Goal: Information Seeking & Learning: Learn about a topic

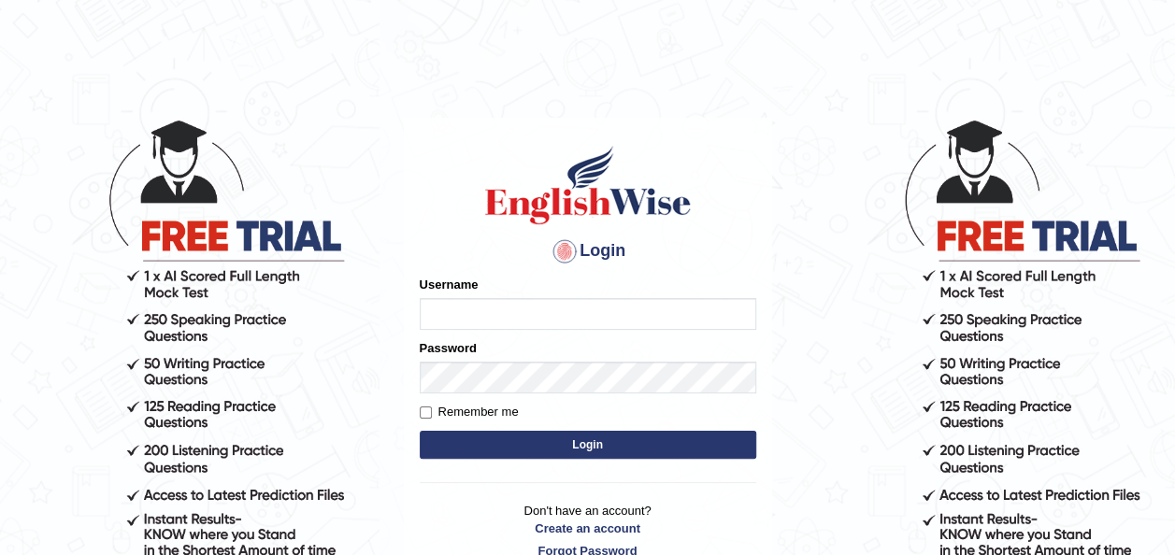
type input "Ummukulsu"
click at [445, 303] on input "Ummukulsu" at bounding box center [588, 314] width 336 height 32
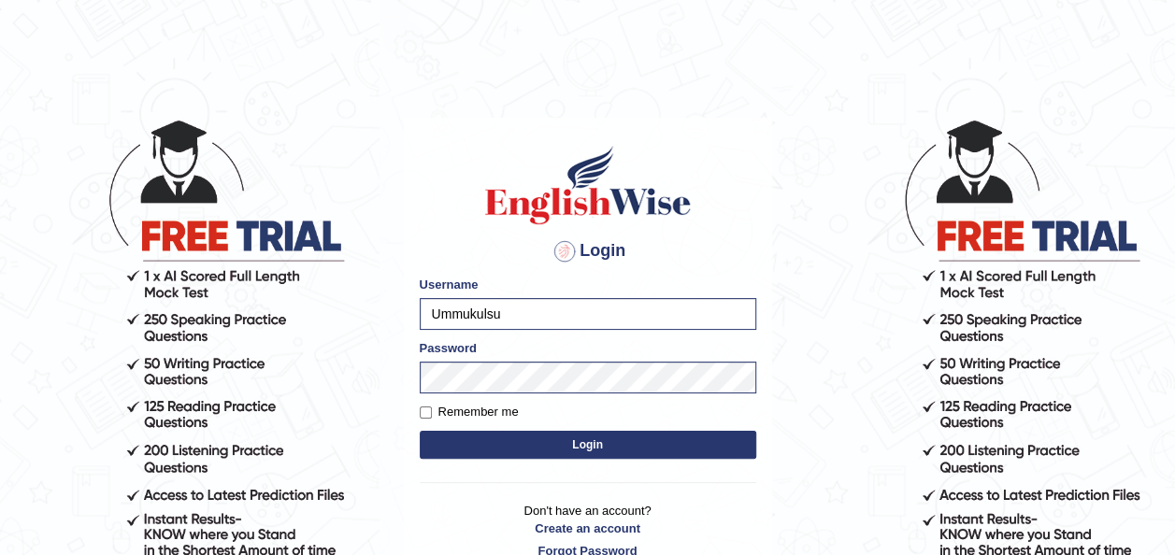
click at [555, 256] on div at bounding box center [564, 251] width 30 height 30
click at [590, 450] on button "Login" at bounding box center [588, 445] width 336 height 28
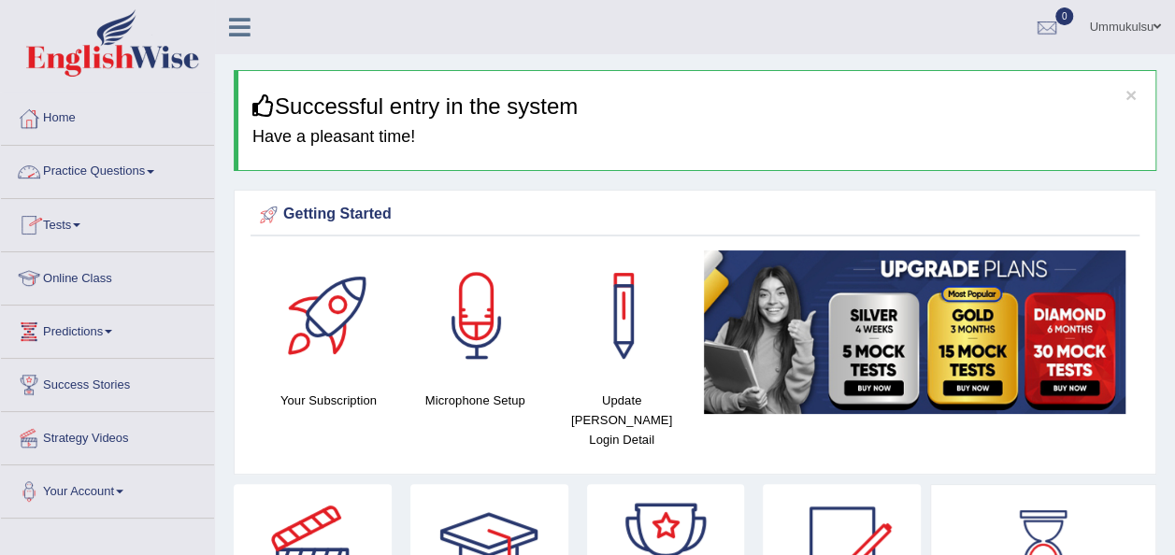
click at [112, 171] on link "Practice Questions" at bounding box center [107, 169] width 213 height 47
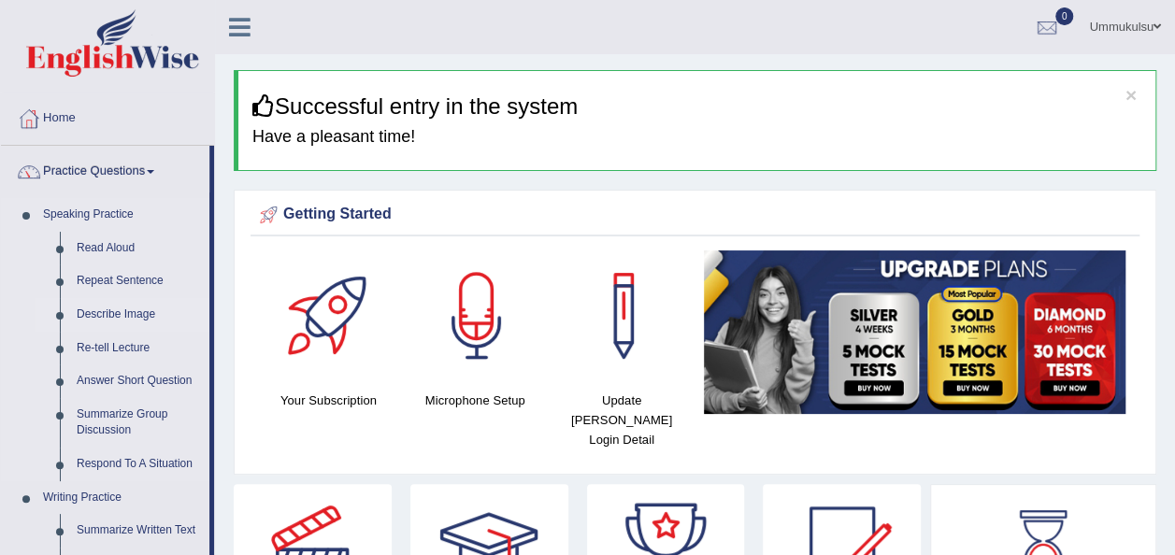
click at [131, 321] on link "Describe Image" at bounding box center [138, 315] width 141 height 34
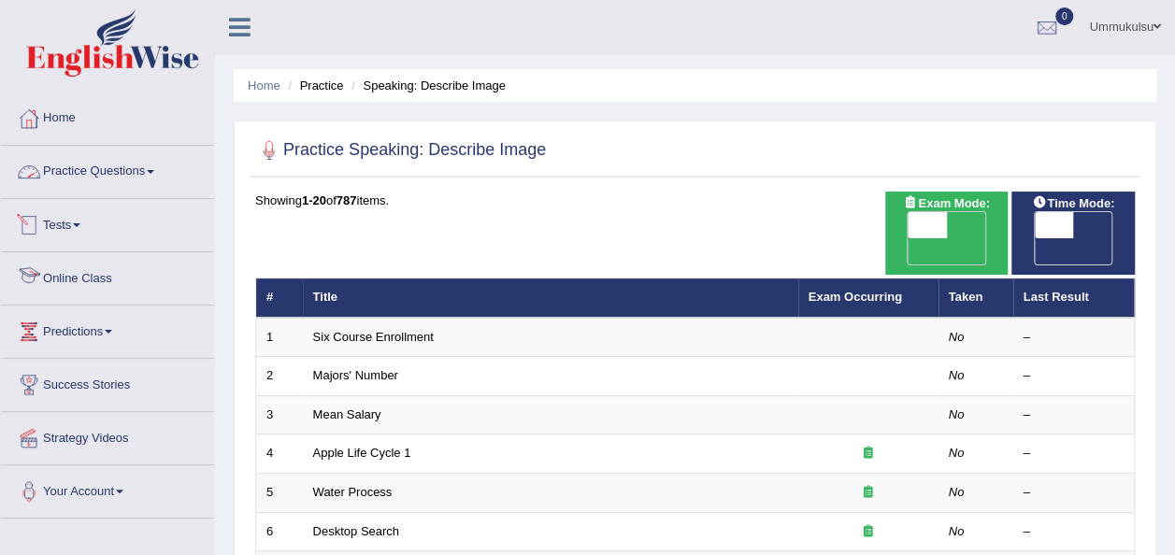
click at [107, 176] on link "Practice Questions" at bounding box center [107, 169] width 213 height 47
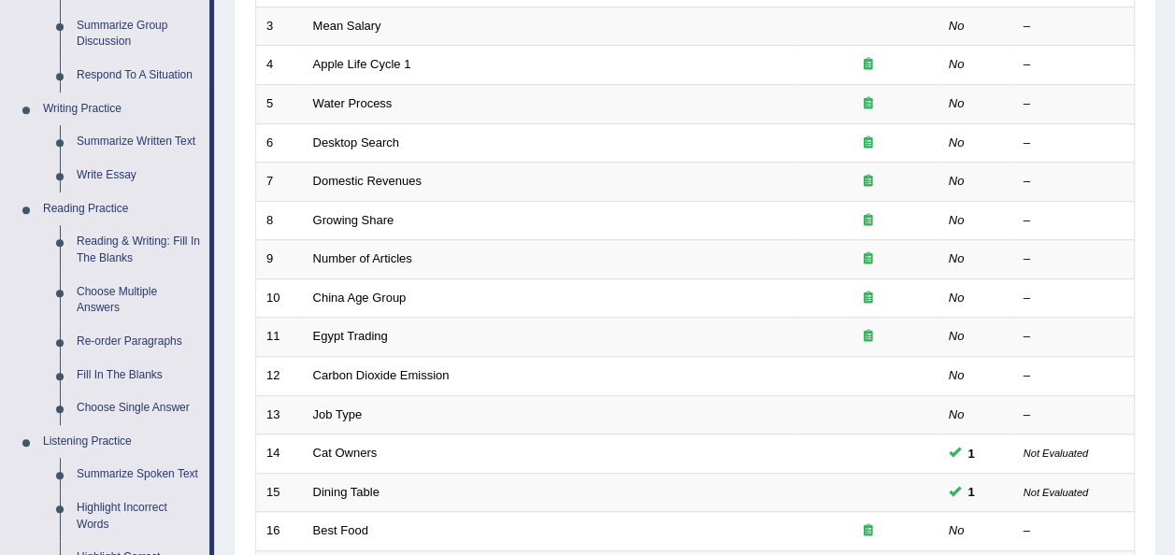
scroll to position [391, 0]
click at [123, 232] on link "Reading & Writing: Fill In The Blanks" at bounding box center [138, 248] width 141 height 50
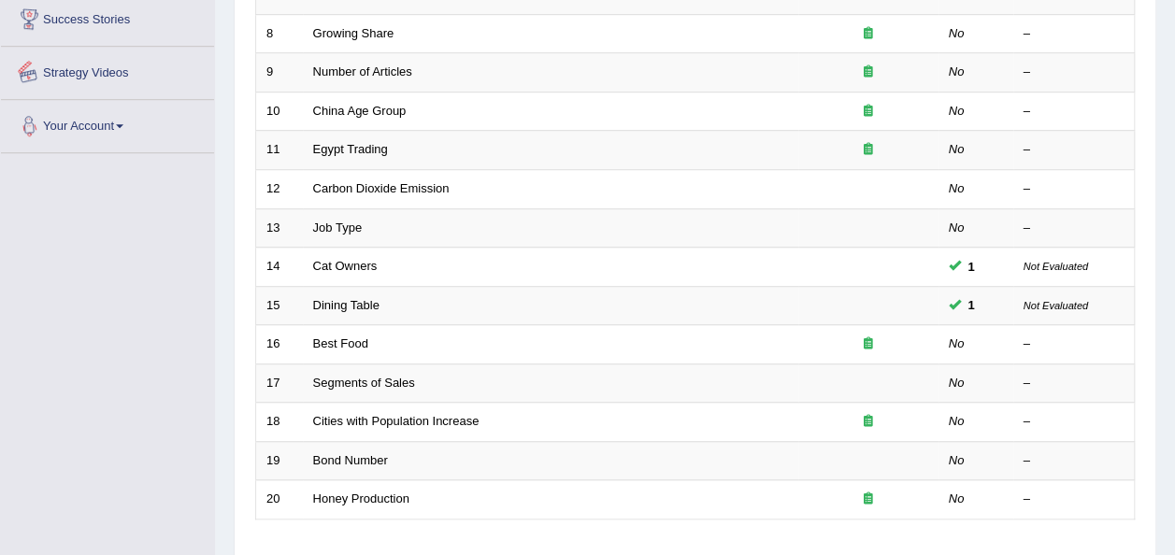
scroll to position [673, 0]
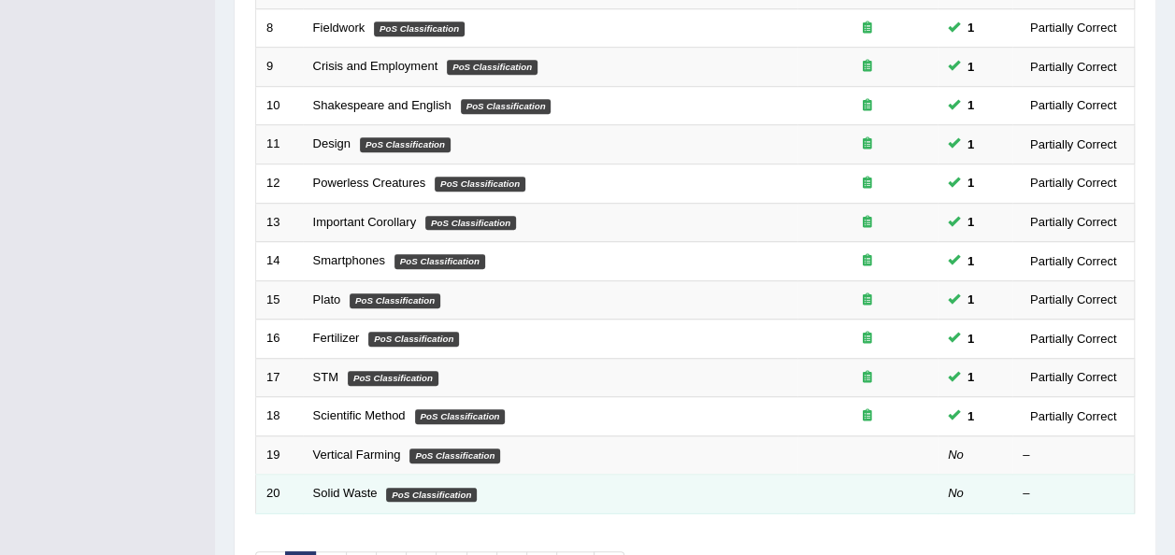
scroll to position [594, 0]
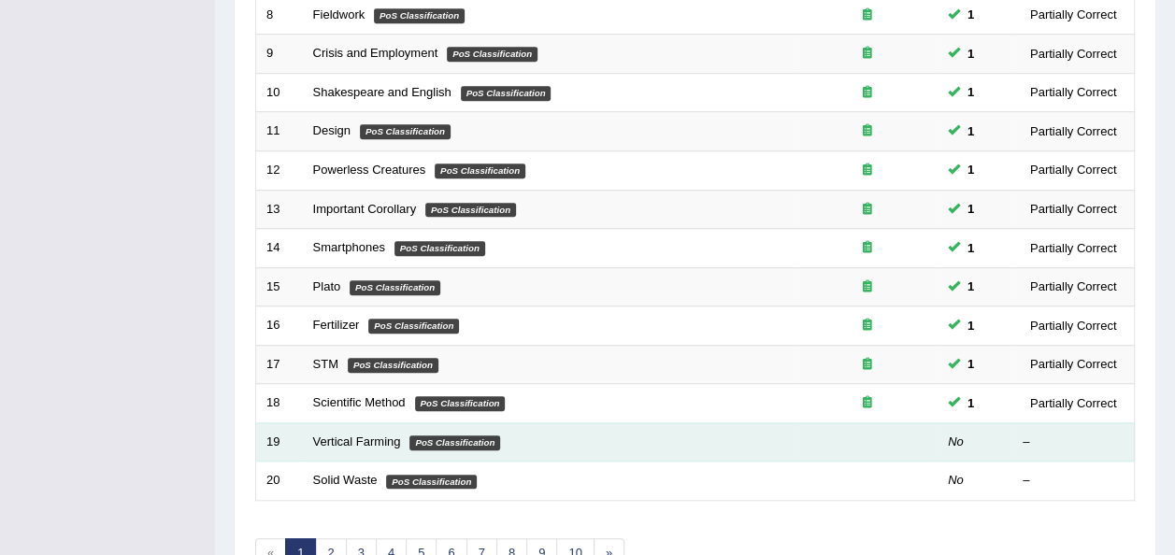
click at [452, 435] on em "PoS Classification" at bounding box center [454, 442] width 91 height 15
click at [374, 435] on link "Vertical Farming" at bounding box center [357, 442] width 88 height 14
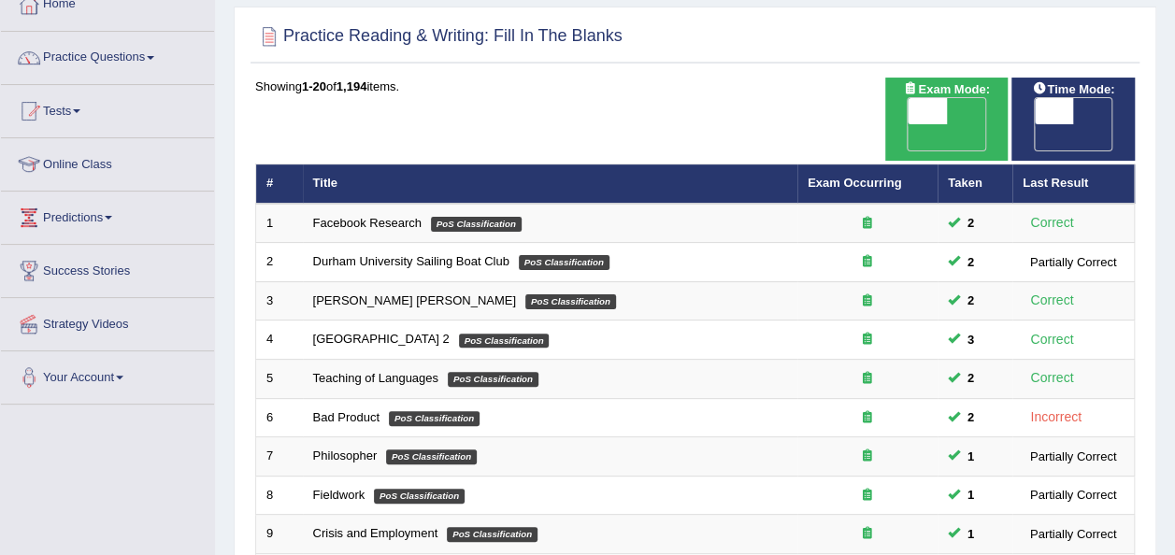
scroll to position [99, 0]
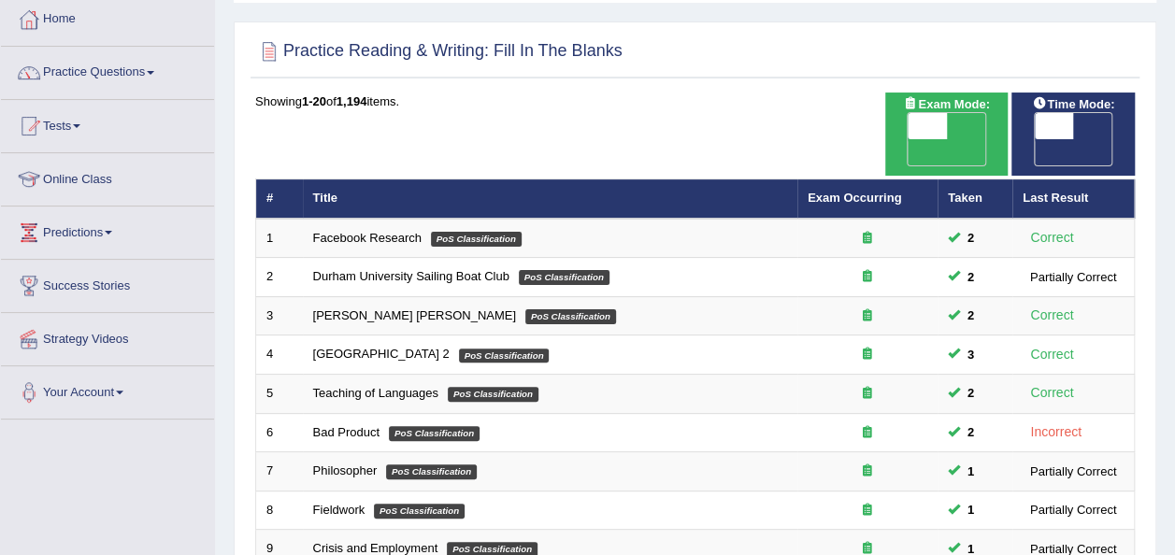
click at [1034, 139] on span "OFF" at bounding box center [1014, 152] width 39 height 26
checkbox input "true"
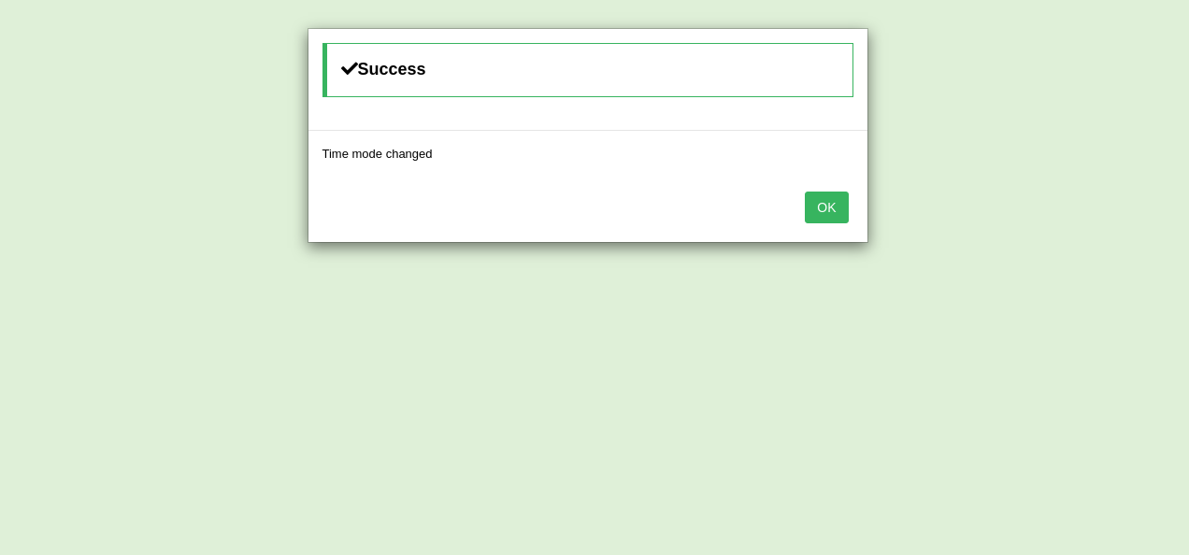
click at [837, 199] on button "OK" at bounding box center [826, 208] width 43 height 32
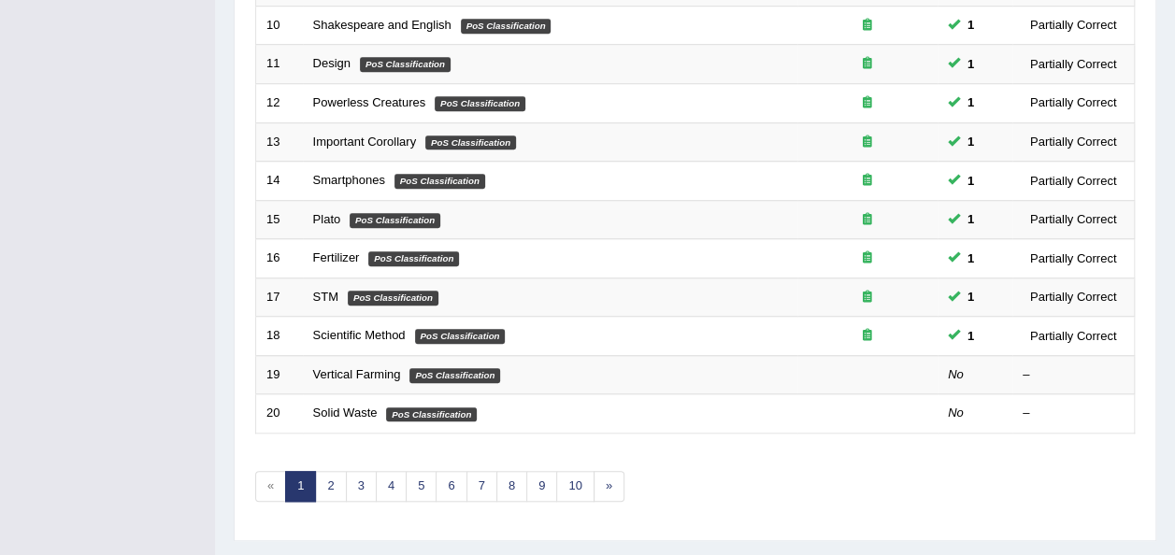
scroll to position [673, 0]
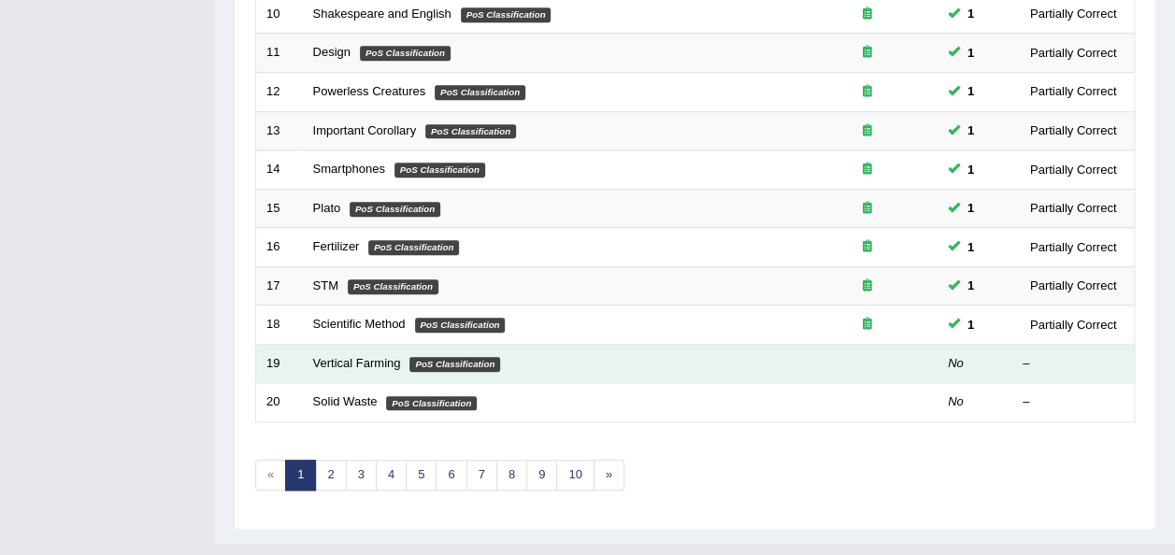
click at [450, 357] on em "PoS Classification" at bounding box center [454, 364] width 91 height 15
click at [375, 356] on link "Vertical Farming" at bounding box center [357, 363] width 88 height 14
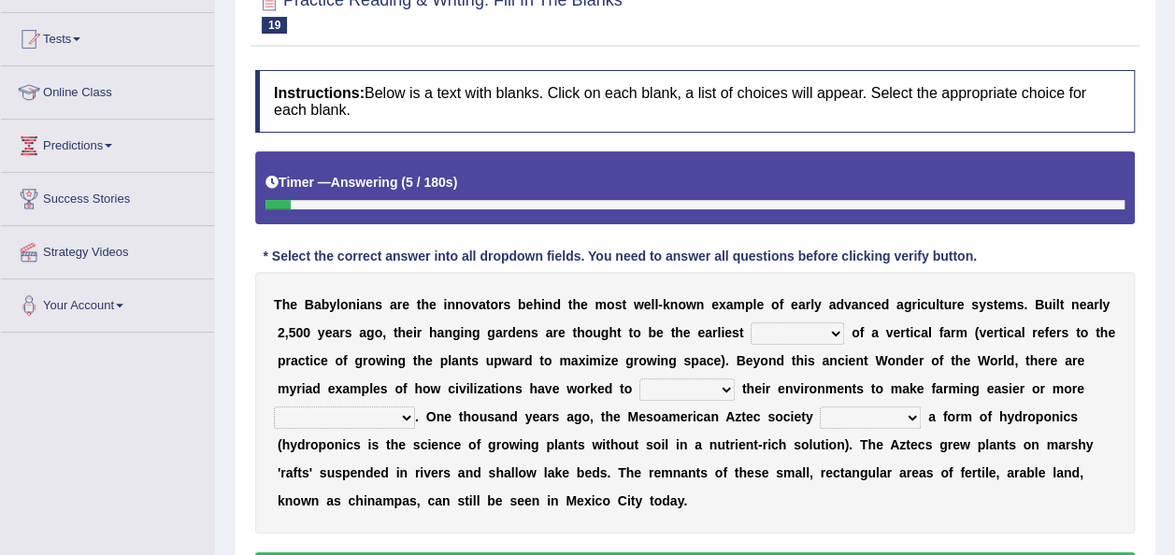
scroll to position [189, 0]
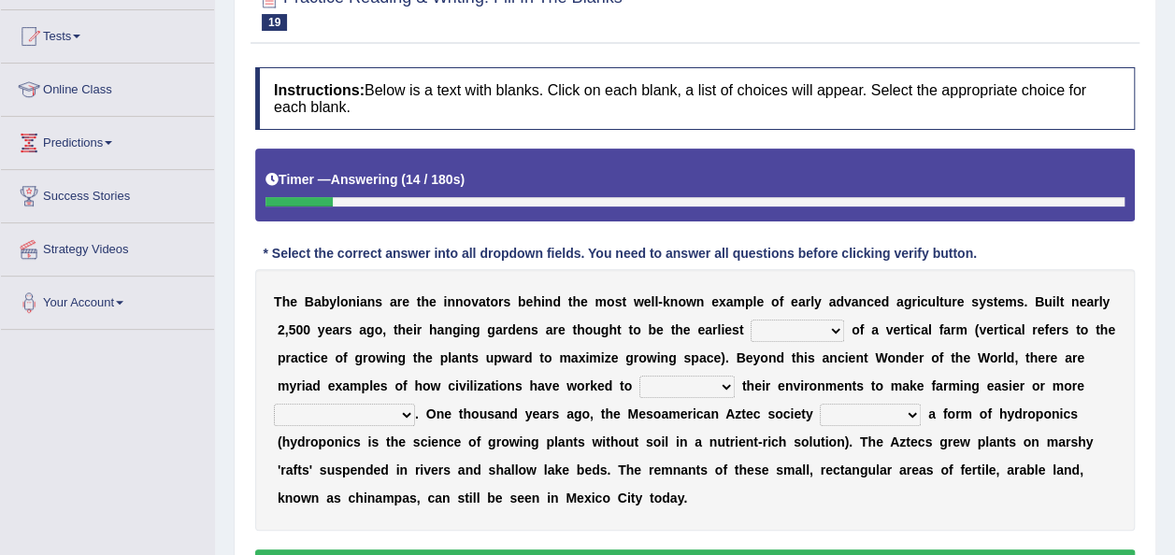
click at [750, 320] on select "prototype failure discredit protocol" at bounding box center [796, 331] width 93 height 22
select select "prototype"
click at [750, 320] on select "prototype failure discredit protocol" at bounding box center [796, 331] width 93 height 22
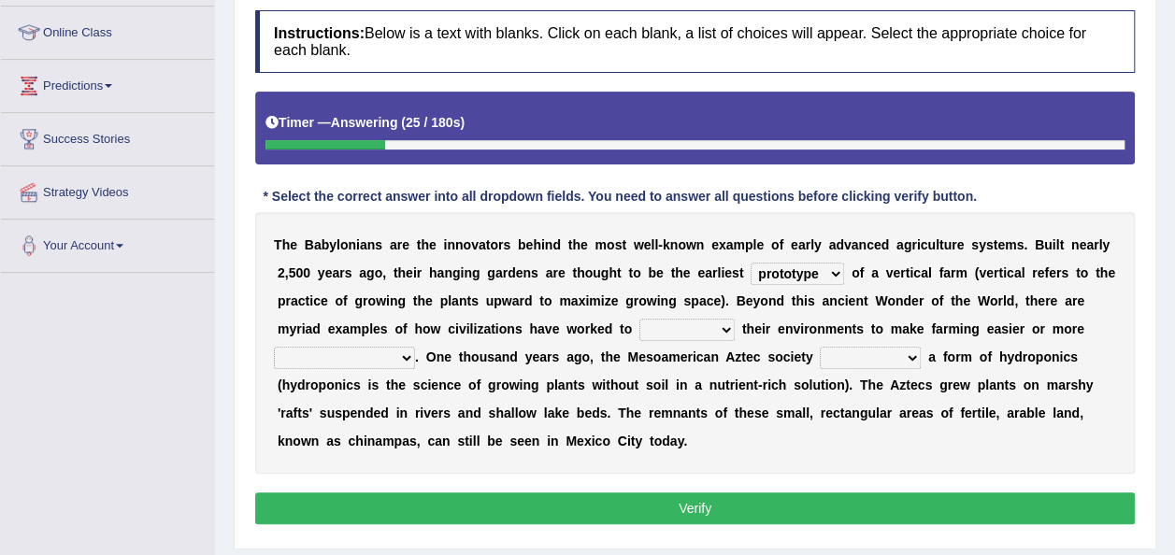
click at [639, 326] on select "manipulate escape respect disarrange" at bounding box center [686, 330] width 95 height 22
select select "escape"
click at [639, 319] on select "manipulate escape respect disarrange" at bounding box center [686, 330] width 95 height 22
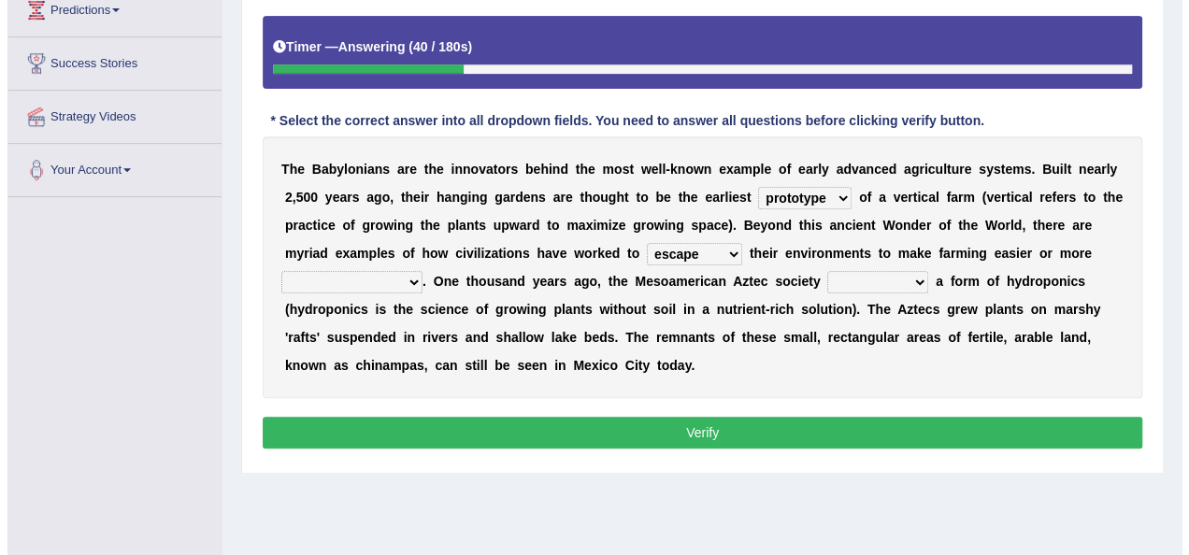
scroll to position [322, 0]
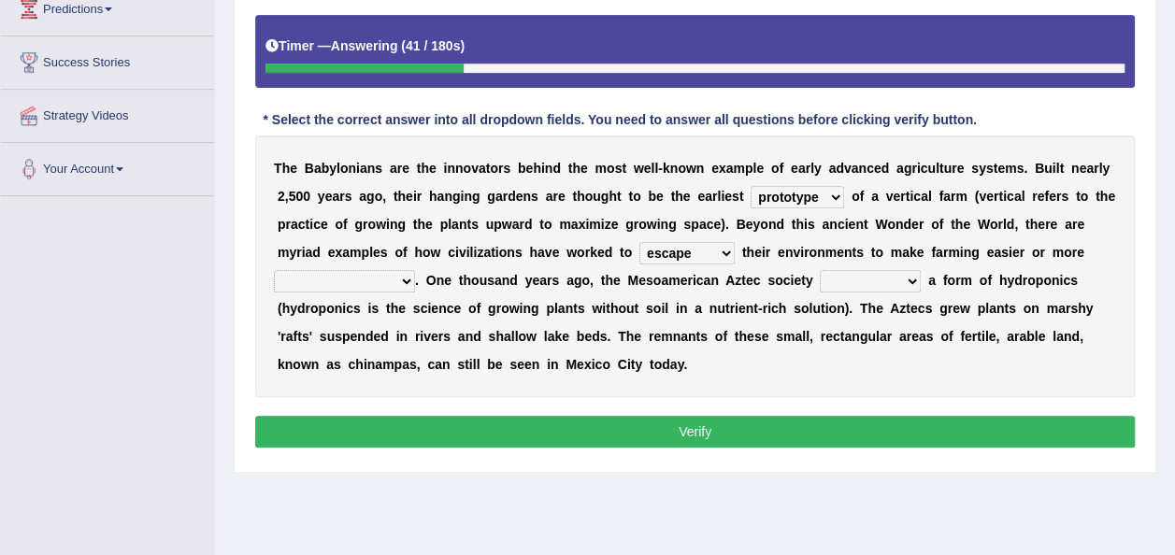
click at [415, 270] on select "productive constructive connective counterproductive" at bounding box center [344, 281] width 141 height 22
select select "productive"
click at [415, 270] on select "productive constructive connective counterproductive" at bounding box center [344, 281] width 141 height 22
click at [820, 280] on select "domineered volunteered pioneered engineered" at bounding box center [870, 281] width 101 height 22
select select "engineered"
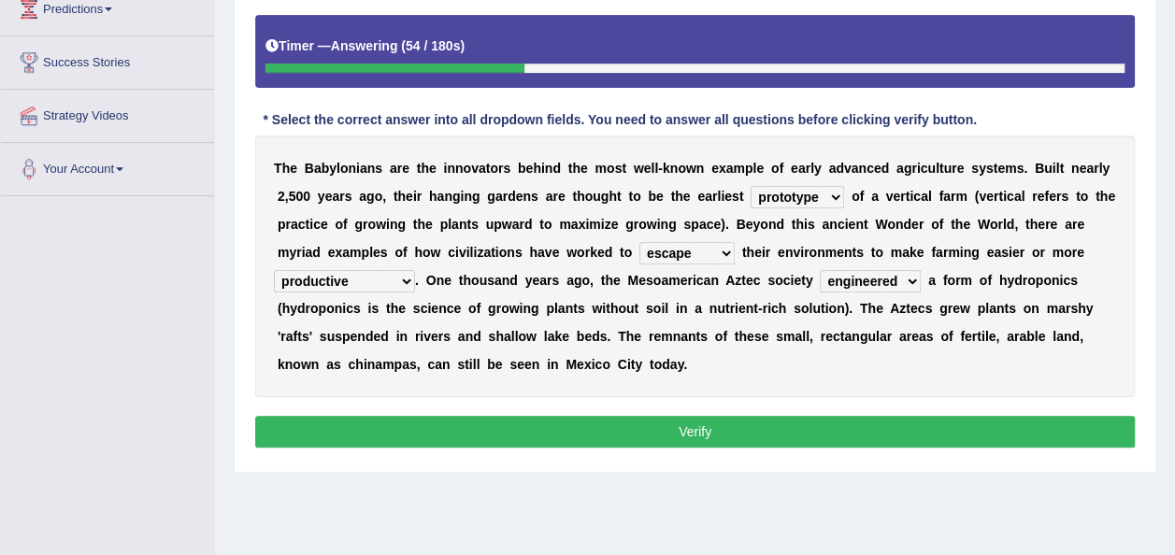
click at [820, 270] on select "domineered volunteered pioneered engineered" at bounding box center [870, 281] width 101 height 22
click at [711, 430] on button "Verify" at bounding box center [694, 432] width 879 height 32
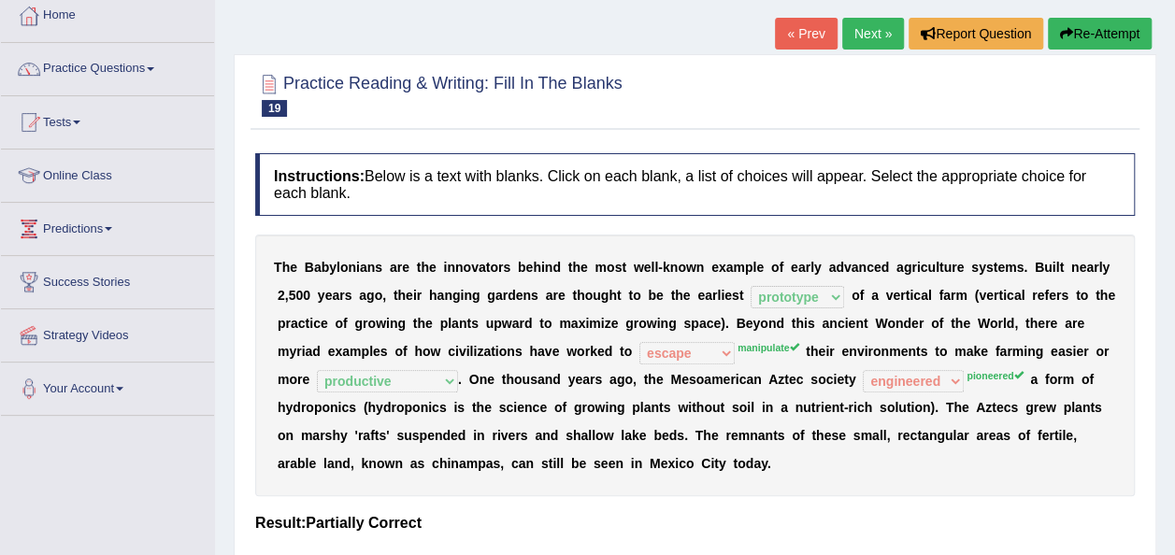
scroll to position [99, 0]
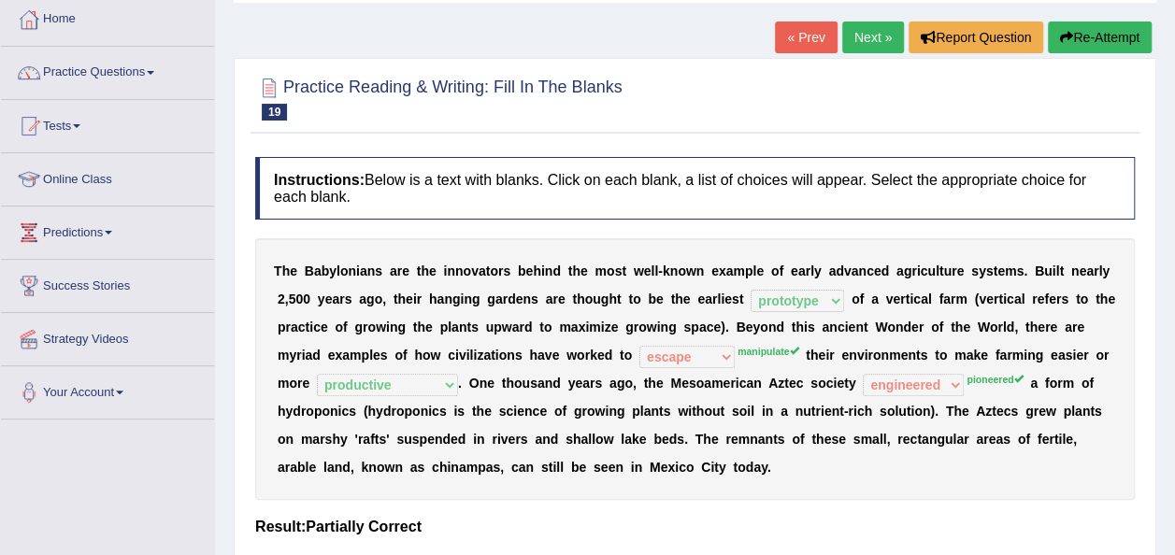
click at [865, 39] on link "Next »" at bounding box center [873, 37] width 62 height 32
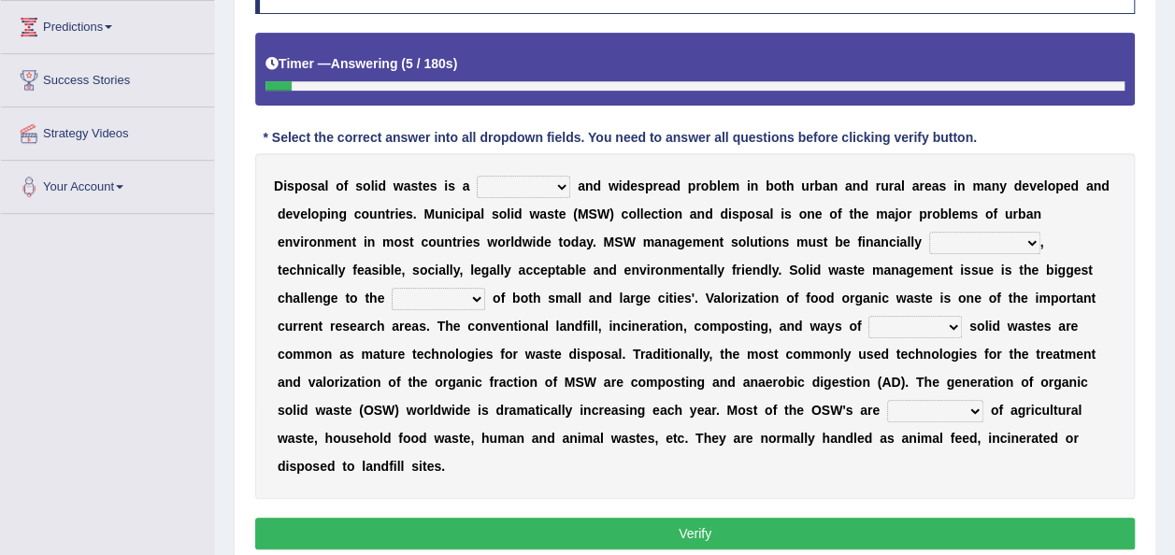
click at [516, 191] on select "slanting stinging stalling shafting" at bounding box center [523, 187] width 93 height 22
select select "shafting"
click at [477, 176] on select "slanting stinging stalling shafting" at bounding box center [523, 187] width 93 height 22
click at [550, 179] on select "slanting stinging stalling shafting" at bounding box center [523, 187] width 93 height 22
click at [658, 209] on b "t" at bounding box center [660, 214] width 5 height 15
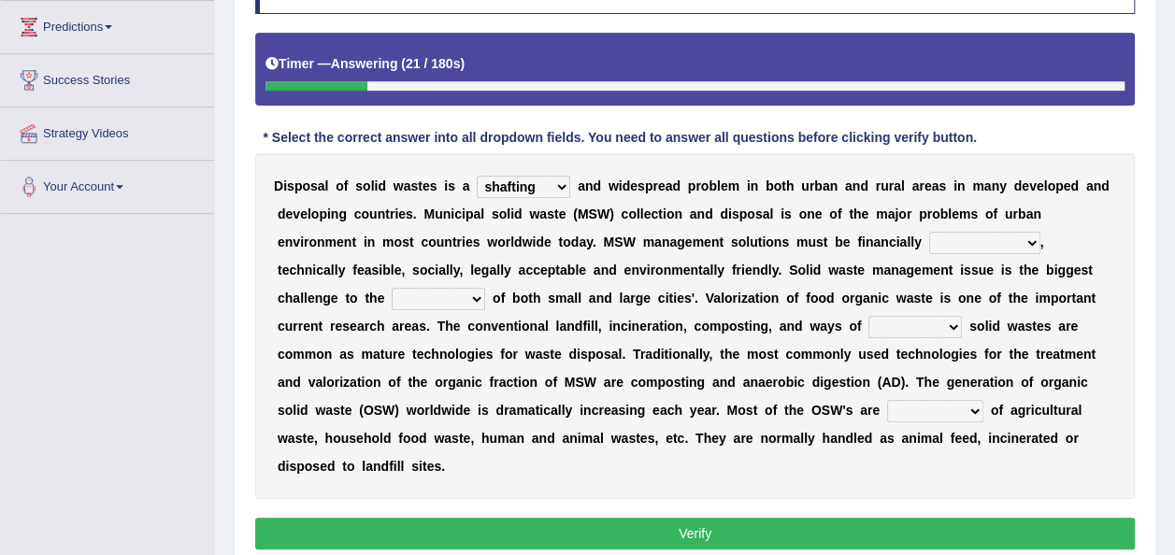
click at [882, 252] on div "D i s p o s a l o f s o l i d w a s t e s i s a slanting stinging stalling shaf…" at bounding box center [694, 326] width 879 height 346
click at [929, 246] on select "unattainable sustainable objectionable treasonable" at bounding box center [984, 243] width 111 height 22
select select "sustainable"
click at [929, 232] on select "unattainable sustainable objectionable treasonable" at bounding box center [984, 243] width 111 height 22
click at [485, 288] on select "plants culture authorities history" at bounding box center [438, 299] width 93 height 22
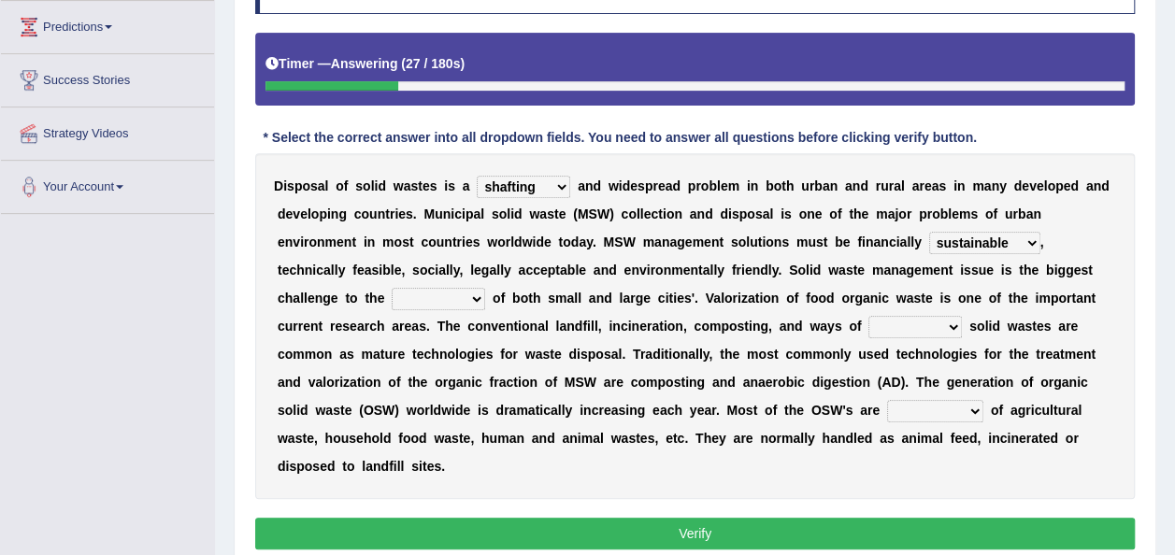
click at [485, 288] on select "plants culture authorities history" at bounding box center [438, 299] width 93 height 22
select select "authorities"
click at [485, 288] on select "plants culture authorities history" at bounding box center [438, 299] width 93 height 22
click at [868, 328] on select "reserving preserving deserving handling" at bounding box center [914, 327] width 93 height 22
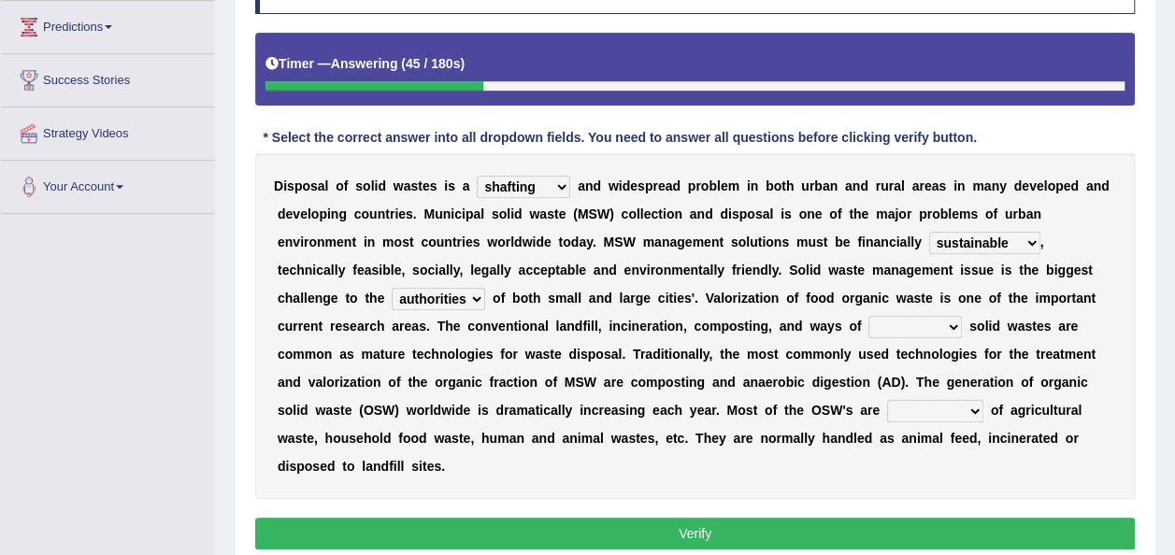
select select "preserving"
click at [868, 316] on select "reserving preserving deserving handling" at bounding box center [914, 327] width 93 height 22
click at [887, 406] on select "composed disposed composing disposing" at bounding box center [935, 411] width 96 height 22
select select "disposing"
click at [887, 400] on select "composed disposed composing disposing" at bounding box center [935, 411] width 96 height 22
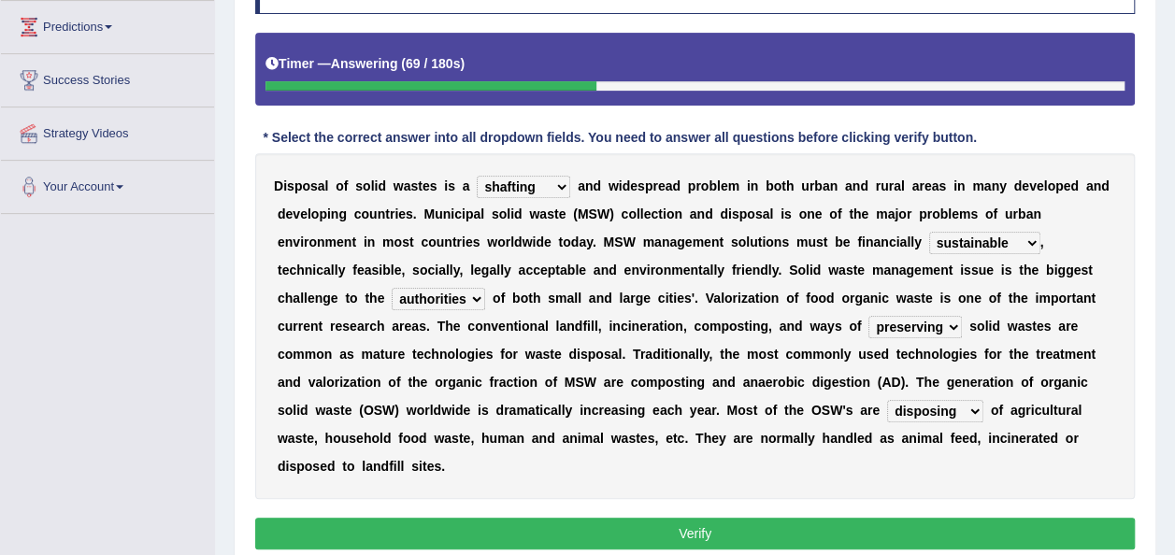
click at [549, 518] on button "Verify" at bounding box center [694, 534] width 879 height 32
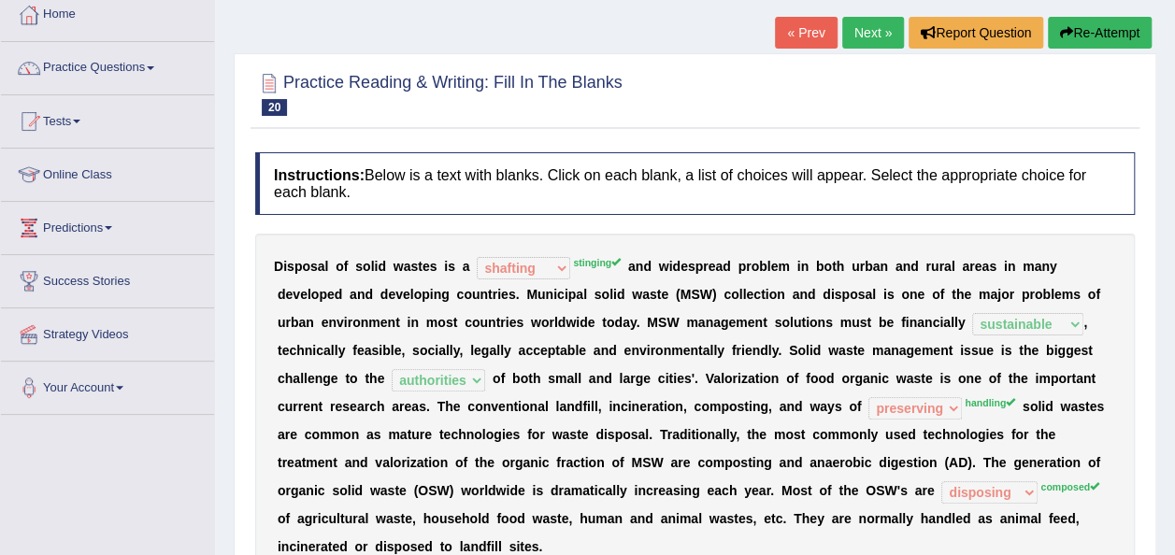
scroll to position [103, 0]
click at [867, 37] on link "Next »" at bounding box center [873, 34] width 62 height 32
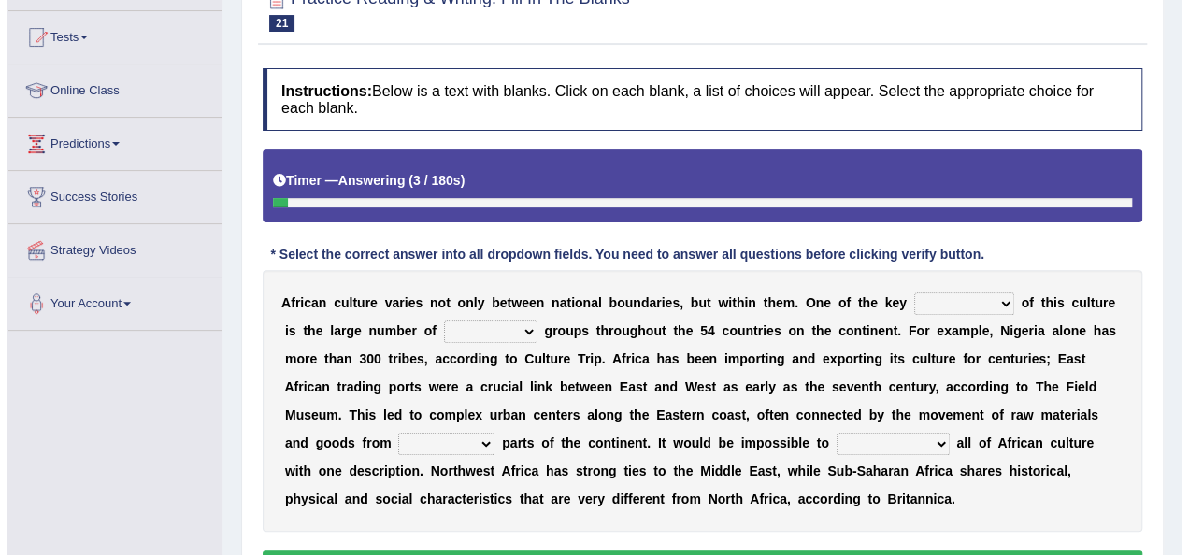
scroll to position [249, 0]
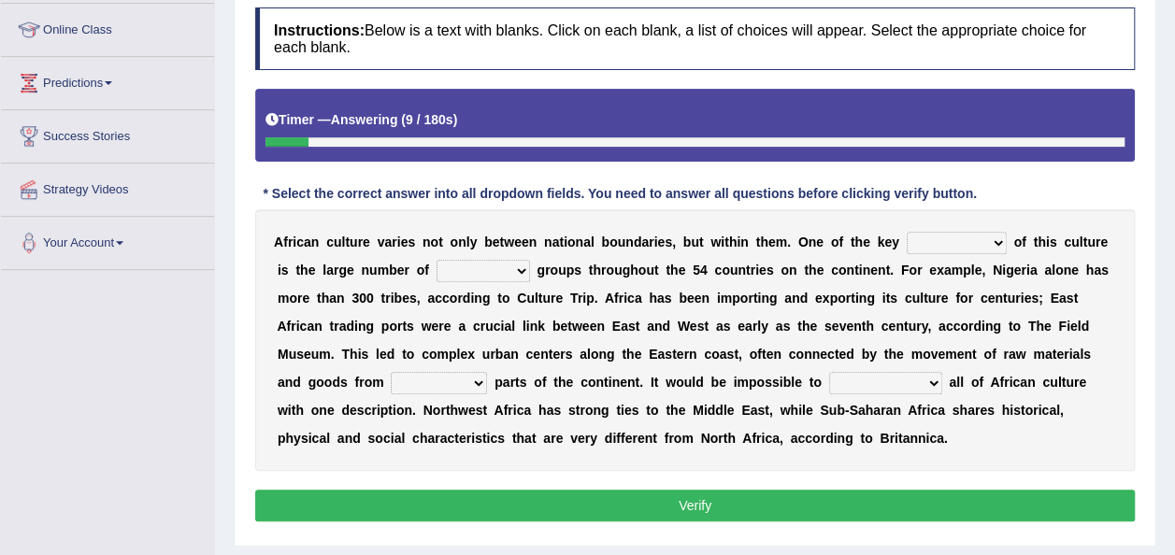
click at [910, 241] on select "conjectures features issues doubts" at bounding box center [956, 243] width 100 height 22
select select "features"
click at [906, 232] on select "conjectures features issues doubts" at bounding box center [956, 243] width 100 height 22
click at [439, 278] on select "ethic ethnic eugenic epic" at bounding box center [482, 271] width 93 height 22
select select "ethnic"
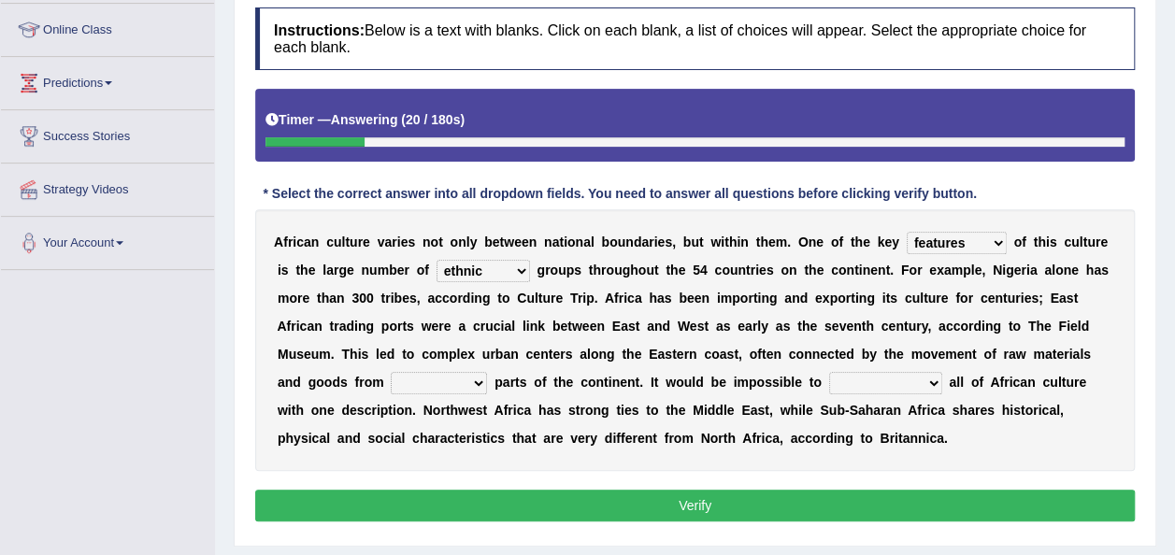
click at [436, 260] on select "ethic ethnic eugenic epic" at bounding box center [482, 271] width 93 height 22
click at [925, 237] on select "conjectures features issues doubts" at bounding box center [956, 243] width 100 height 22
click at [859, 304] on b "n" at bounding box center [863, 298] width 8 height 15
click at [487, 372] on select "forelocked interlocked unlocked landlocked" at bounding box center [439, 383] width 96 height 22
select select "landlocked"
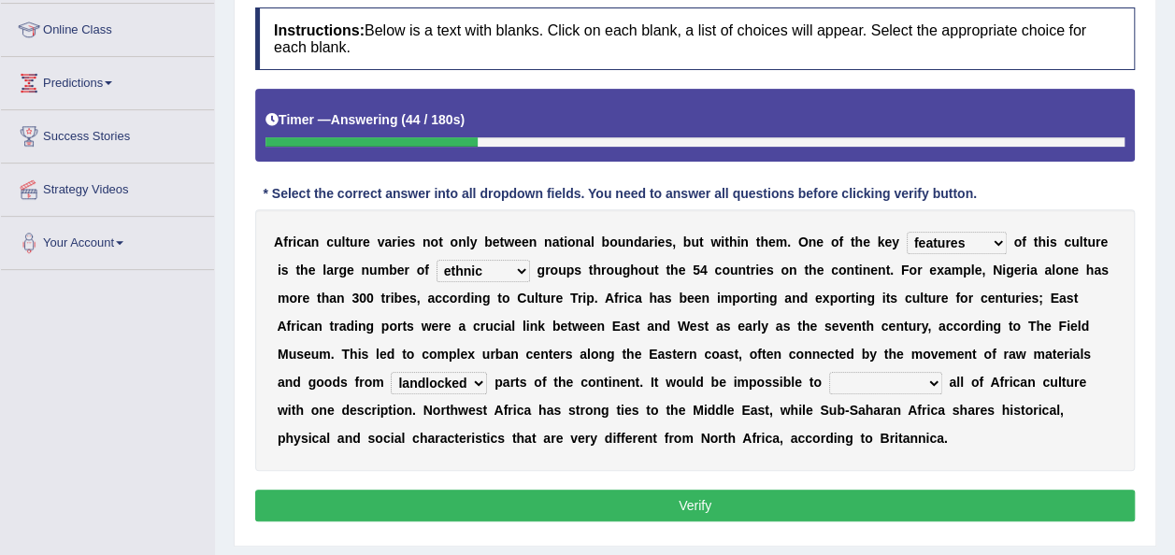
click at [487, 372] on select "forelocked interlocked unlocked landlocked" at bounding box center [439, 383] width 96 height 22
click at [829, 383] on select "characterize conceptualize symbolize synthesize" at bounding box center [885, 383] width 113 height 22
select select "symbolize"
click at [829, 372] on select "characterize conceptualize symbolize synthesize" at bounding box center [885, 383] width 113 height 22
click at [645, 510] on button "Verify" at bounding box center [694, 506] width 879 height 32
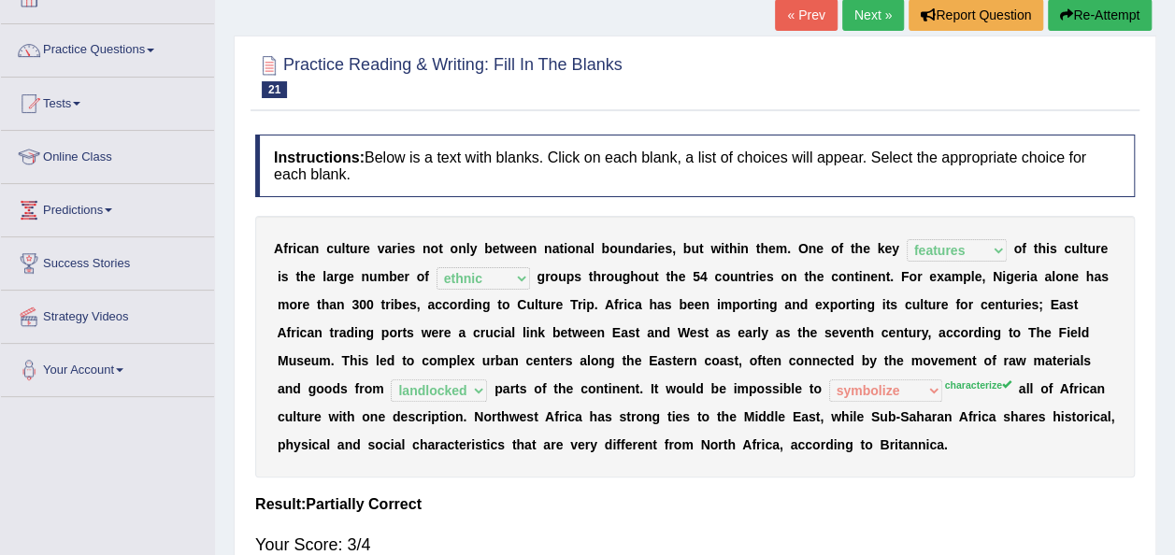
scroll to position [119, 0]
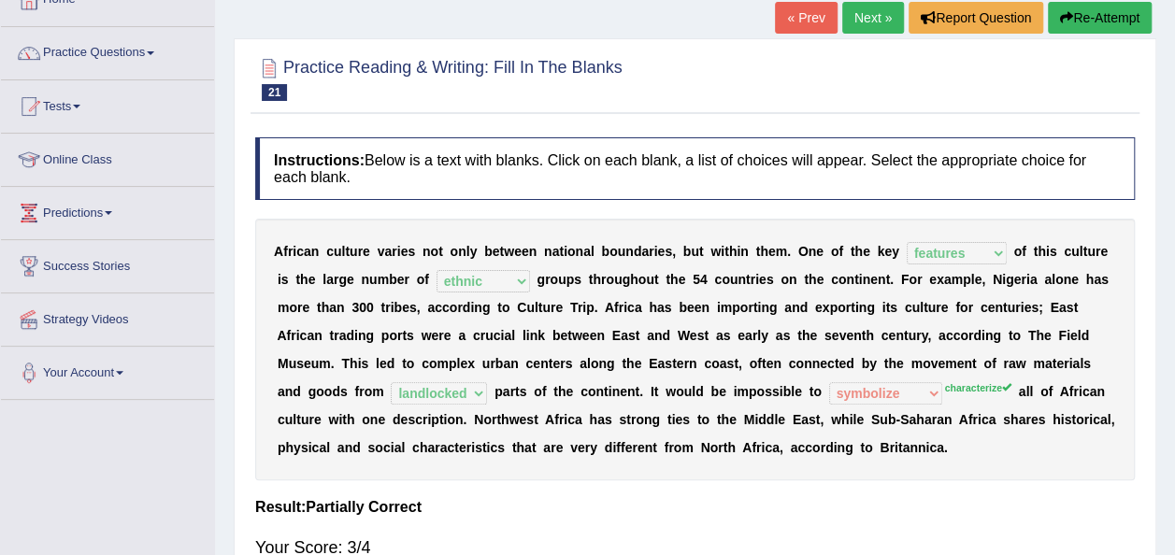
click at [870, 11] on link "Next »" at bounding box center [873, 18] width 62 height 32
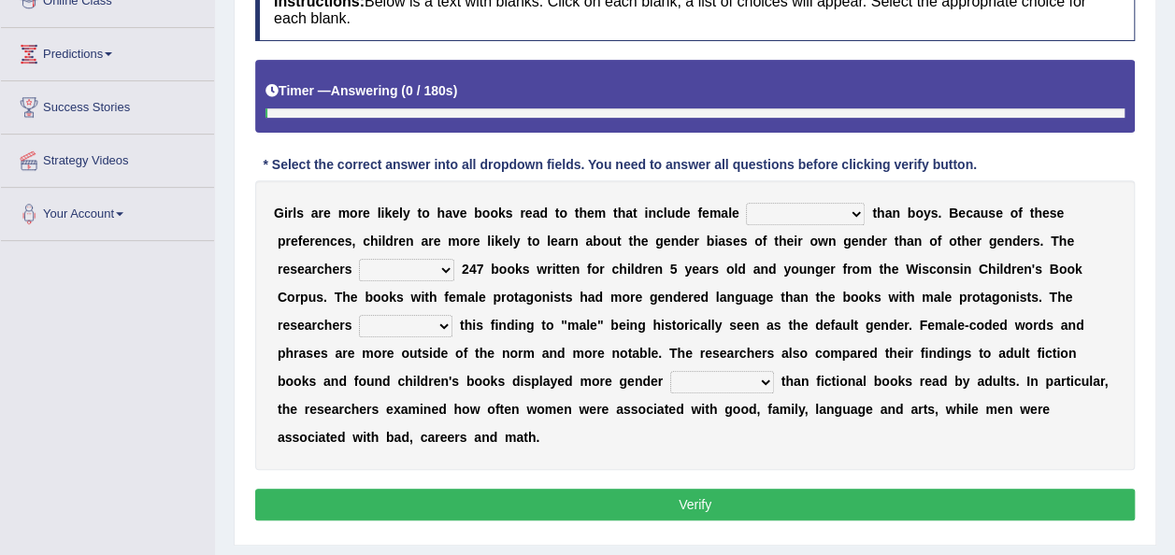
scroll to position [290, 0]
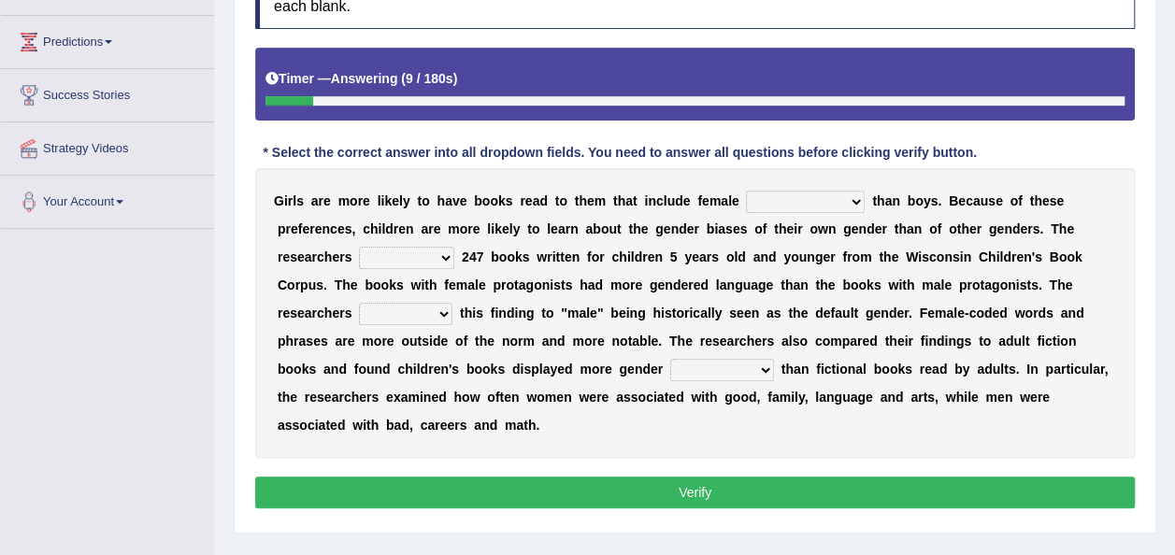
click at [766, 197] on select "protagonists cosmogonists agonists expressionists" at bounding box center [805, 202] width 119 height 22
select select "protagonists"
click at [746, 191] on select "protagonists cosmogonists agonists expressionists" at bounding box center [805, 202] width 119 height 22
click at [359, 257] on select "hydrolyzed paralyzed catalyzed analyzed" at bounding box center [406, 258] width 95 height 22
select select "analyzed"
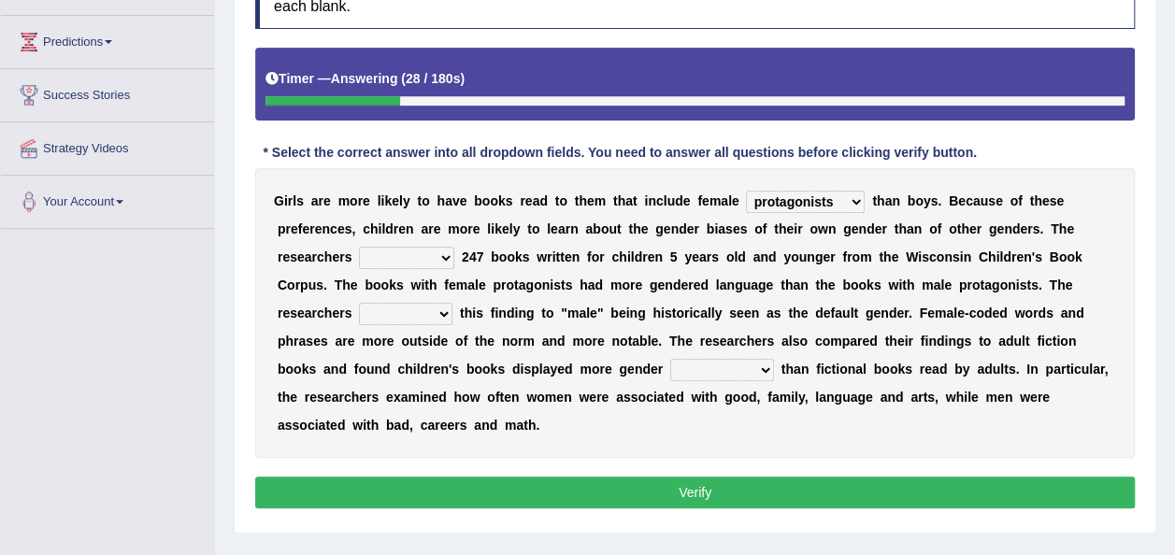
click at [359, 247] on select "hydrolyzed paralyzed catalyzed analyzed" at bounding box center [406, 258] width 95 height 22
click at [452, 303] on select "contribute tribute distribute attribute" at bounding box center [405, 314] width 93 height 22
select select "contribute"
click at [452, 303] on select "contribute tribute distribute attribute" at bounding box center [405, 314] width 93 height 22
click at [670, 364] on select "stereotypes teletypes prototypes electrotypes" at bounding box center [722, 370] width 104 height 22
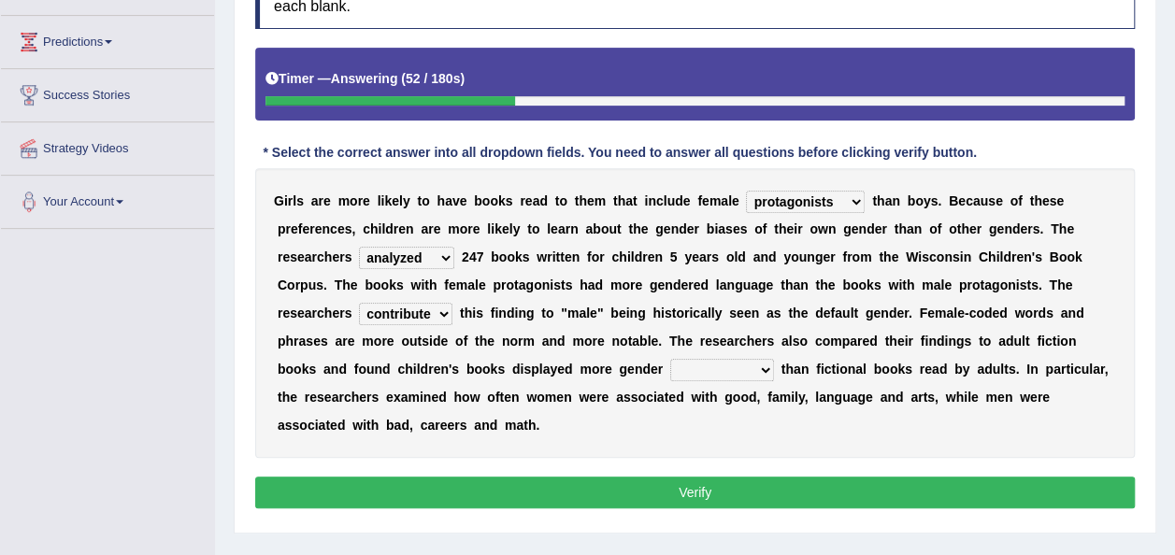
select select "prototypes"
click at [670, 359] on select "stereotypes teletypes prototypes electrotypes" at bounding box center [722, 370] width 104 height 22
click at [435, 477] on button "Verify" at bounding box center [694, 493] width 879 height 32
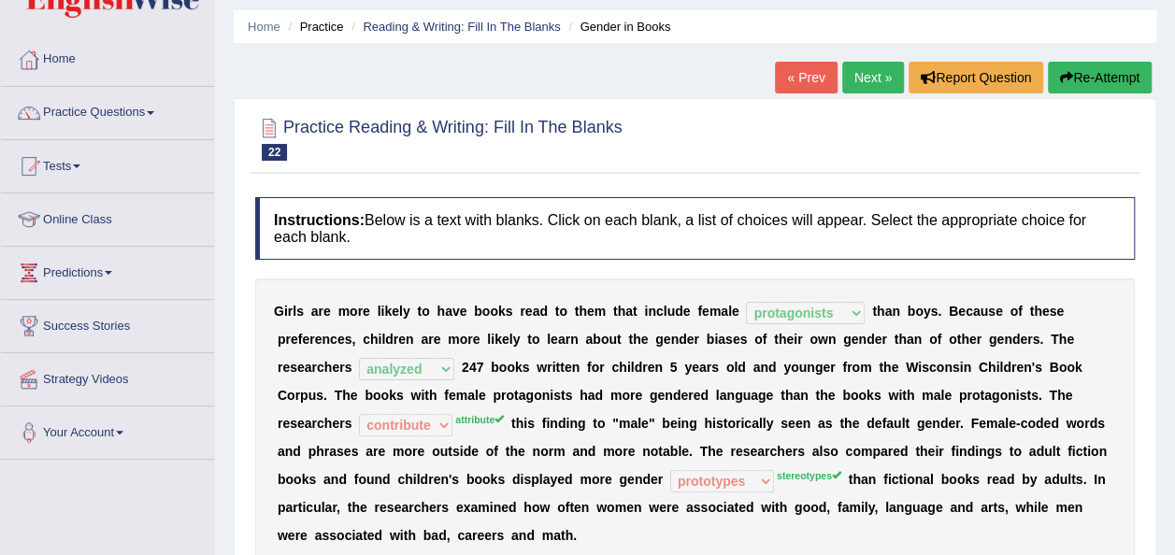
scroll to position [57, 0]
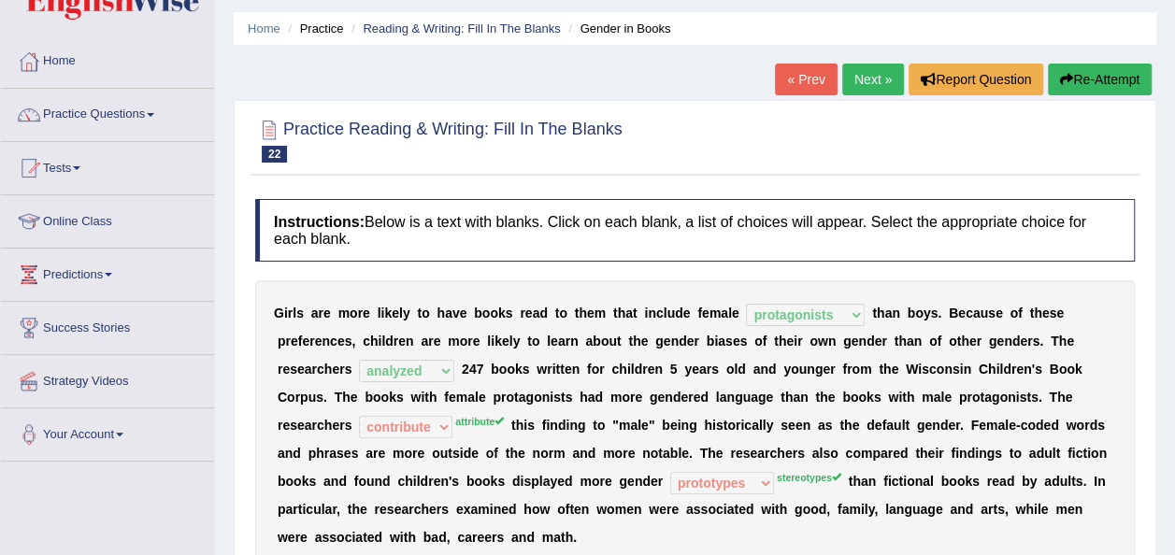
click at [860, 75] on link "Next »" at bounding box center [873, 80] width 62 height 32
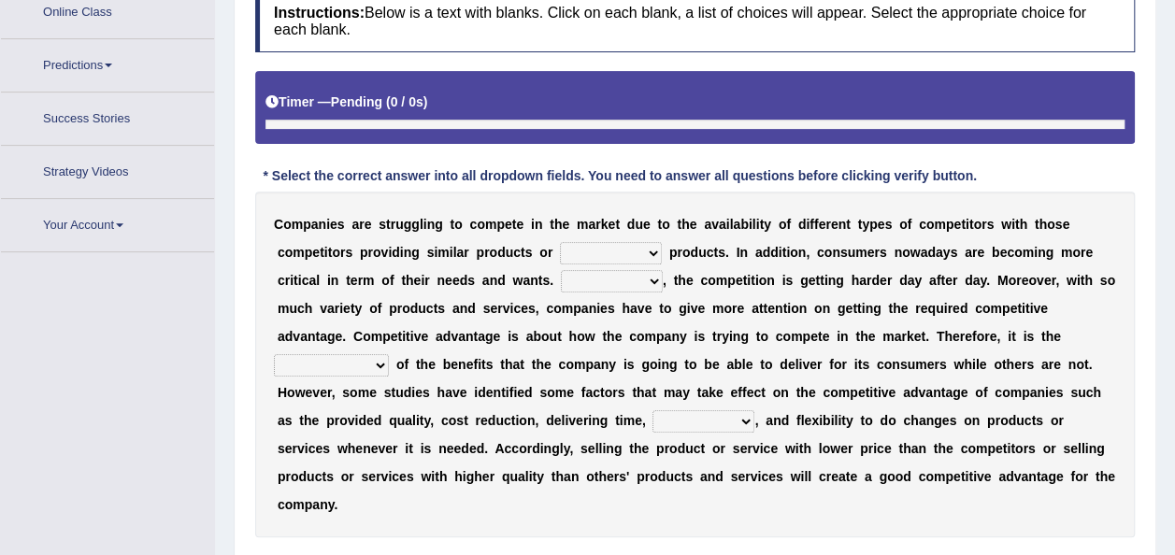
scroll to position [311, 0]
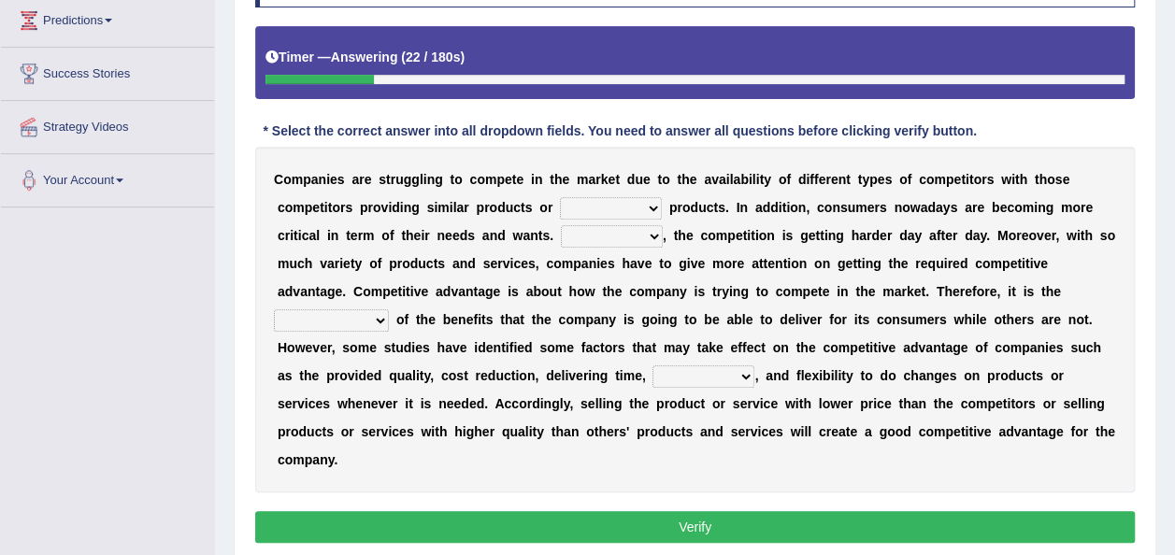
click at [560, 207] on select "constitution restitution substitution institution" at bounding box center [611, 208] width 102 height 22
select select "substitution"
click at [560, 197] on select "constitution restitution substitution institution" at bounding box center [611, 208] width 102 height 22
click at [561, 235] on select "However Instead Additionally Therefore" at bounding box center [612, 236] width 102 height 22
select select "However"
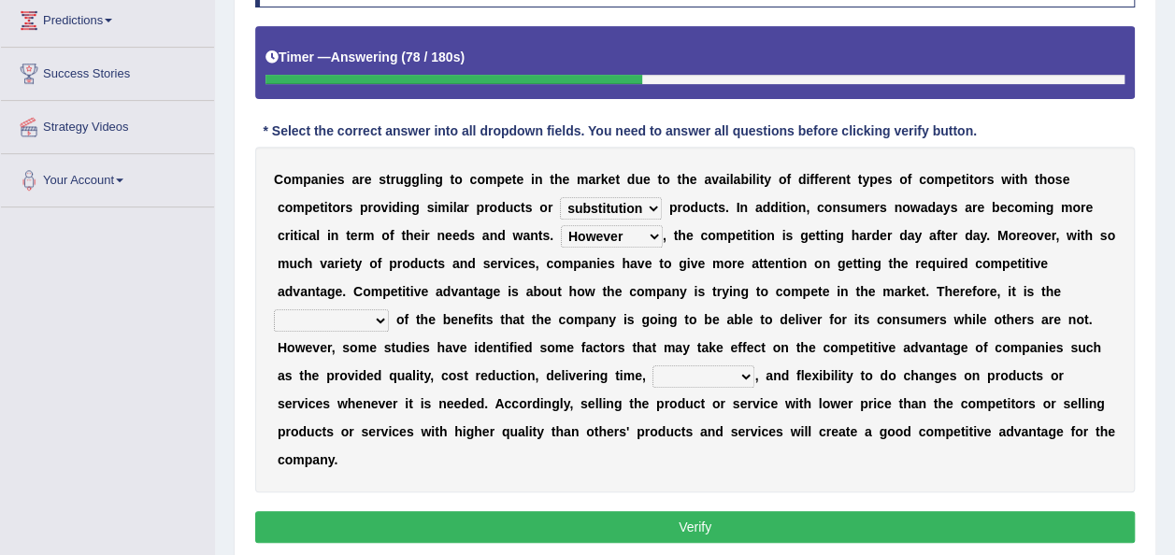
click at [561, 225] on select "However Instead Additionally Therefore" at bounding box center [612, 236] width 102 height 22
click at [389, 309] on select "dissemination ordination determination incarnation" at bounding box center [331, 320] width 115 height 22
select select "determination"
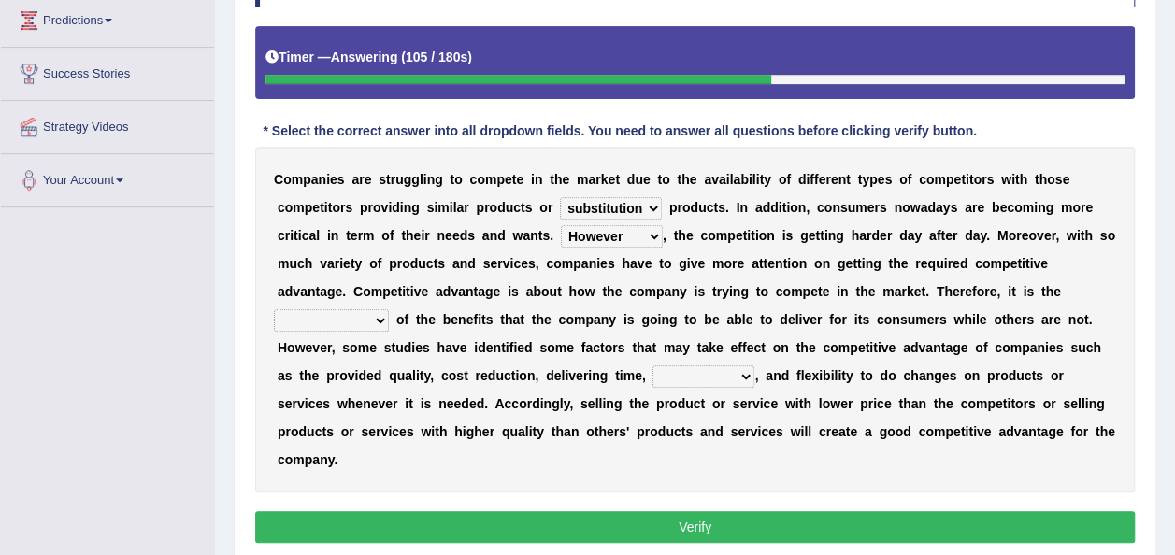
click at [389, 309] on select "dissemination ordination determination incarnation" at bounding box center [331, 320] width 115 height 22
click at [754, 365] on select "captivation aggregation deprivation innovation" at bounding box center [703, 376] width 102 height 22
select select "innovation"
click at [754, 365] on select "captivation aggregation deprivation innovation" at bounding box center [703, 376] width 102 height 22
click at [970, 511] on button "Verify" at bounding box center [694, 527] width 879 height 32
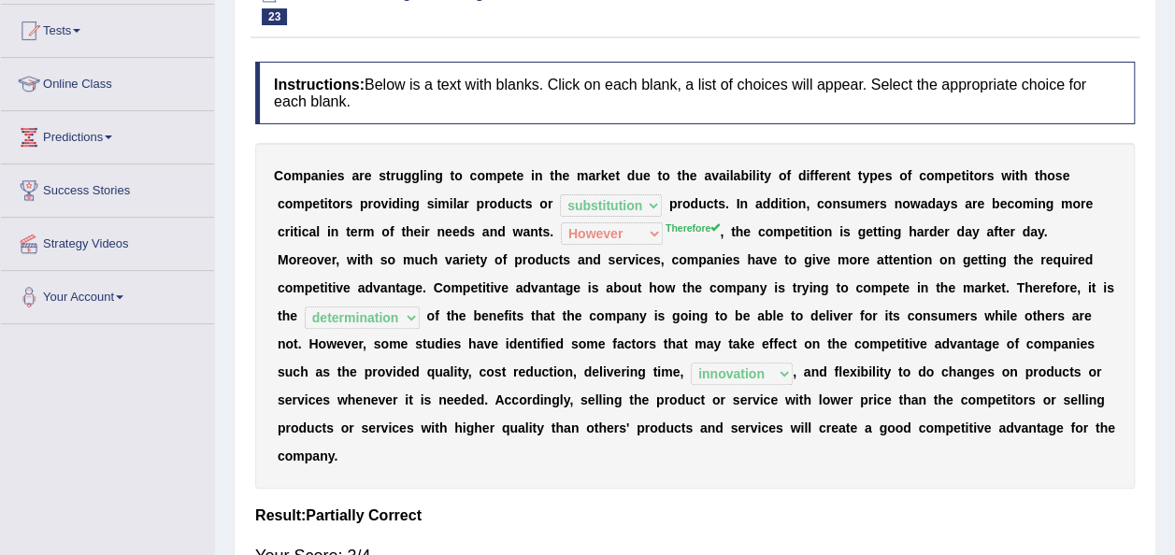
scroll to position [0, 0]
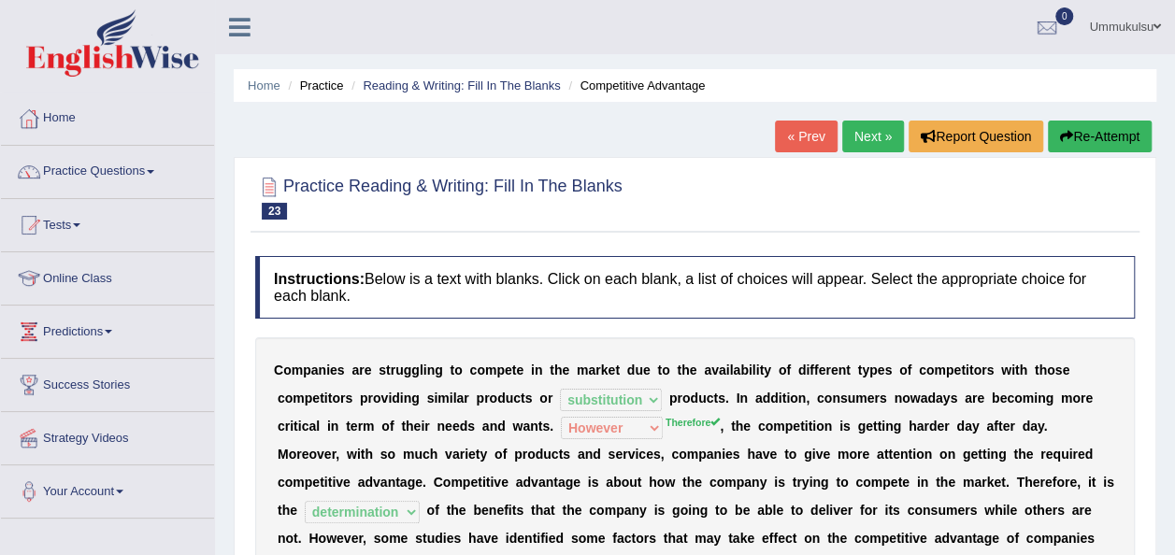
click at [872, 130] on link "Next »" at bounding box center [873, 137] width 62 height 32
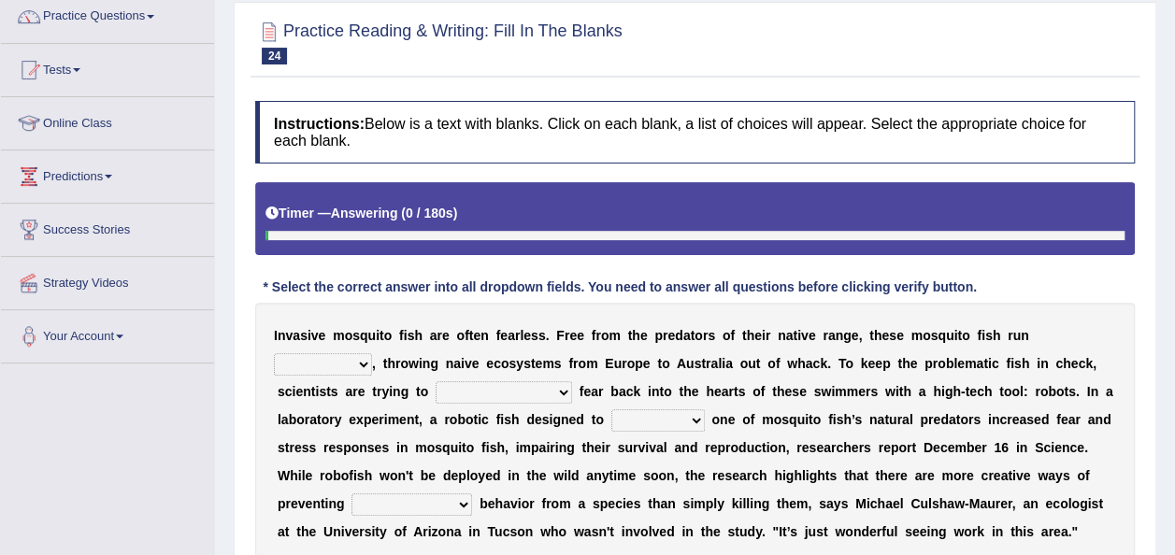
scroll to position [301, 0]
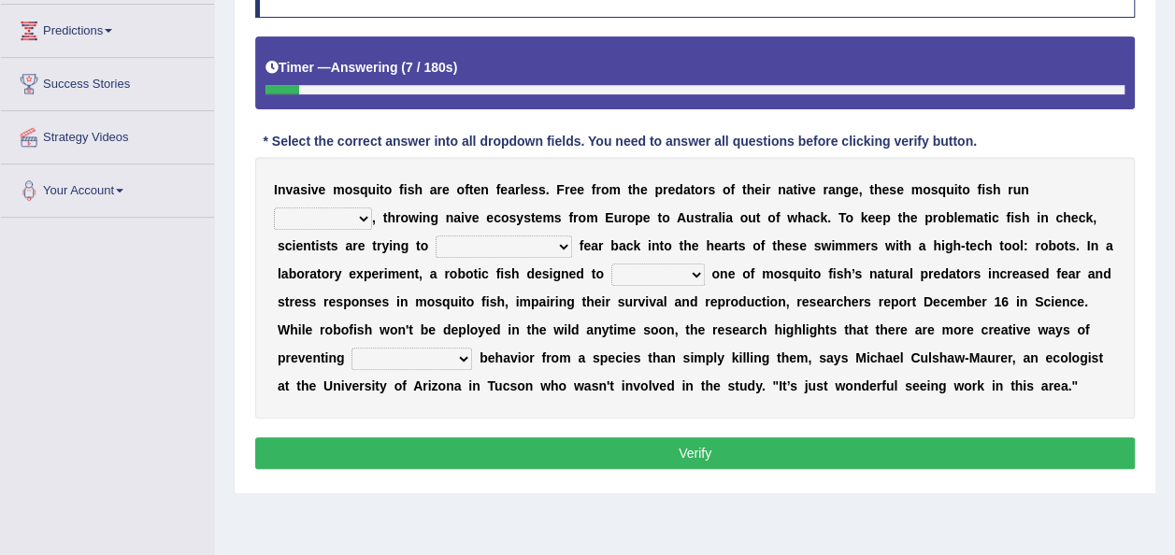
click at [372, 207] on select "occupant flippant rampant concordant" at bounding box center [323, 218] width 98 height 22
select select "occupant"
click at [372, 207] on select "occupant flippant rampant concordant" at bounding box center [323, 218] width 98 height 22
click at [435, 245] on select "accept spike strike [PERSON_NAME]" at bounding box center [503, 246] width 136 height 22
select select "strike"
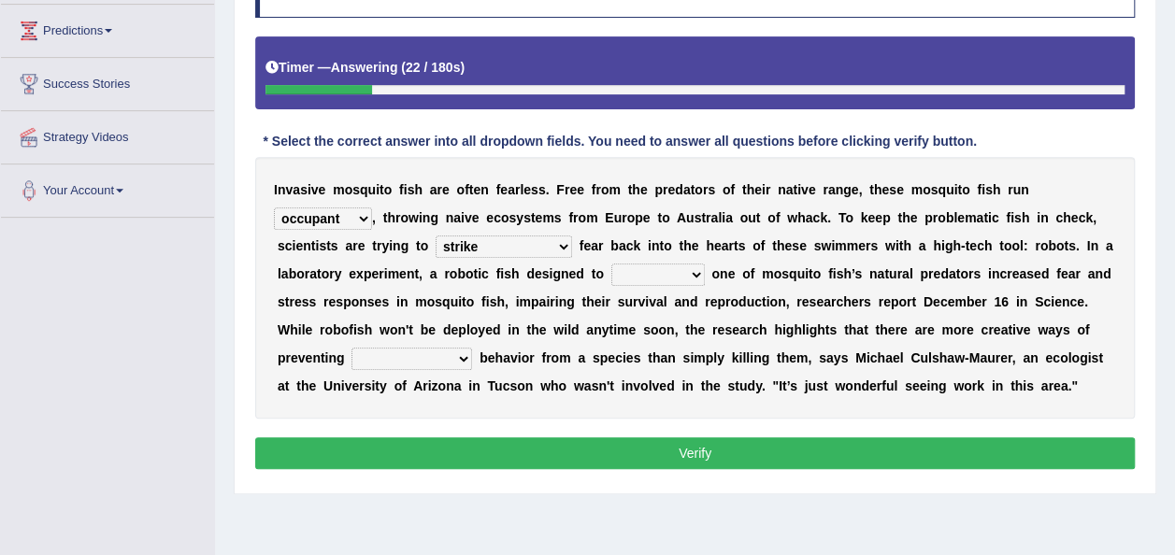
click at [435, 235] on select "accept spike strike [PERSON_NAME]" at bounding box center [503, 246] width 136 height 22
click at [611, 273] on select "bequest mimic battle conquest" at bounding box center [657, 275] width 93 height 22
click at [611, 264] on select "bequest mimic battle conquest" at bounding box center [657, 275] width 93 height 22
click at [611, 272] on select "bequest mimic battle conquest" at bounding box center [657, 275] width 93 height 22
select select "mimic"
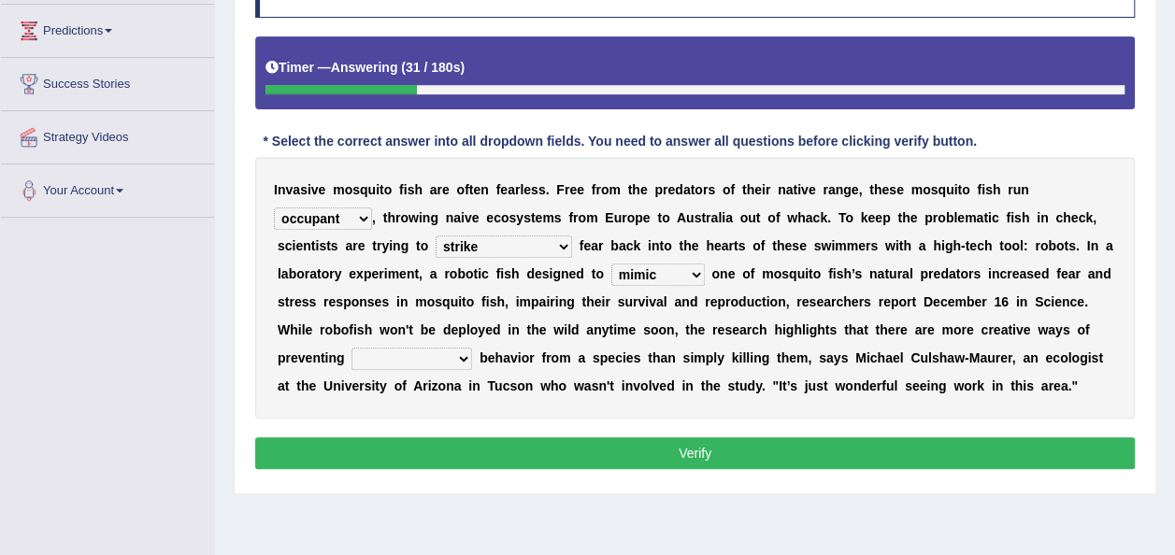
click at [611, 264] on select "bequest mimic battle conquest" at bounding box center [657, 275] width 93 height 22
click at [472, 348] on select "unprivileged unprecedented uncharted unwanted" at bounding box center [411, 359] width 121 height 22
select select "unwanted"
click at [472, 348] on select "unprivileged unprecedented uncharted unwanted" at bounding box center [411, 359] width 121 height 22
click at [807, 447] on button "Verify" at bounding box center [694, 453] width 879 height 32
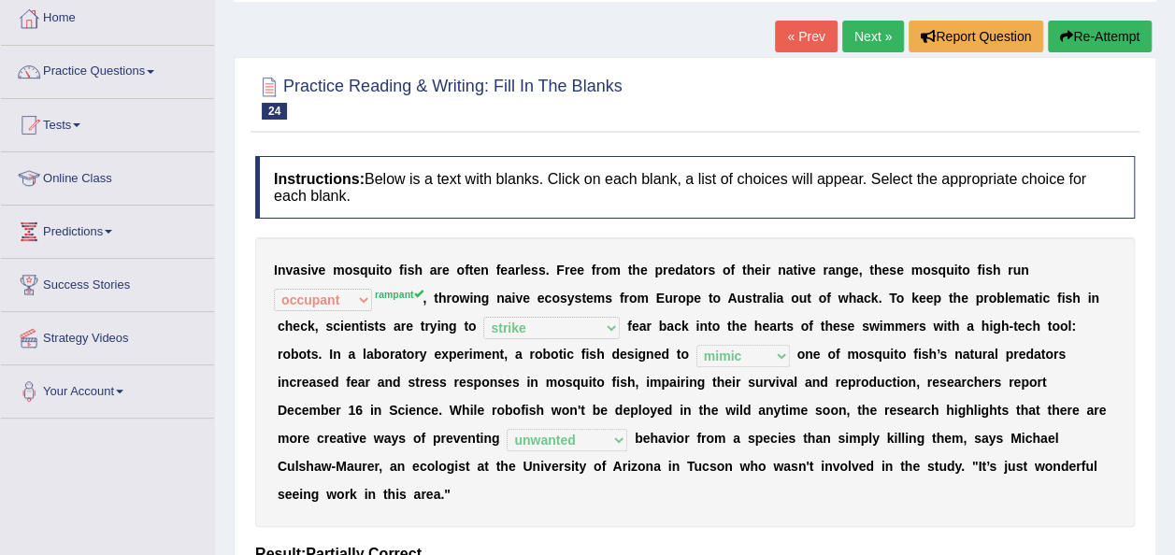
scroll to position [99, 0]
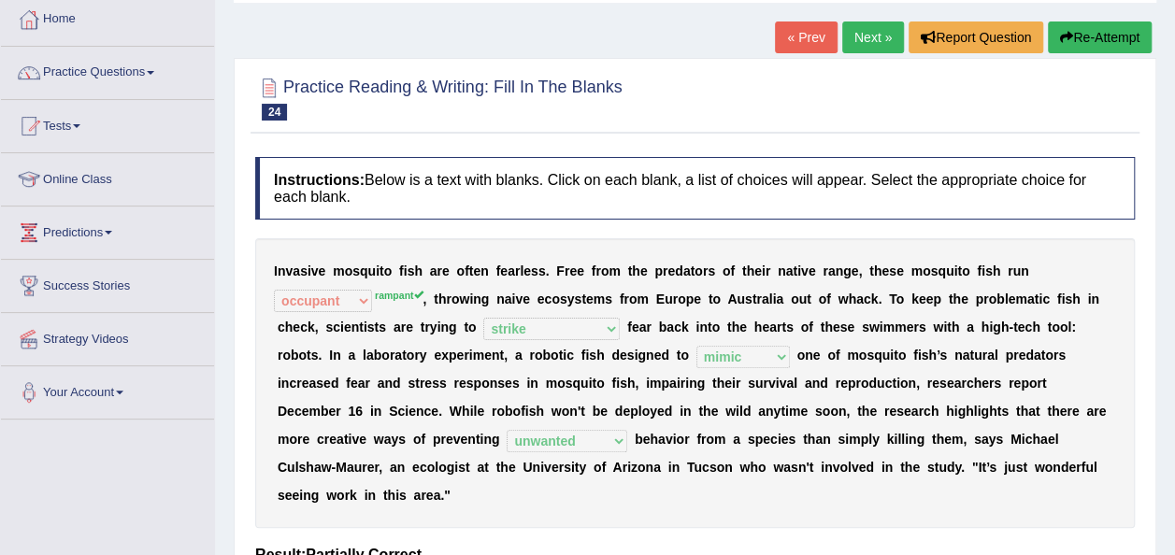
click at [859, 37] on link "Next »" at bounding box center [873, 37] width 62 height 32
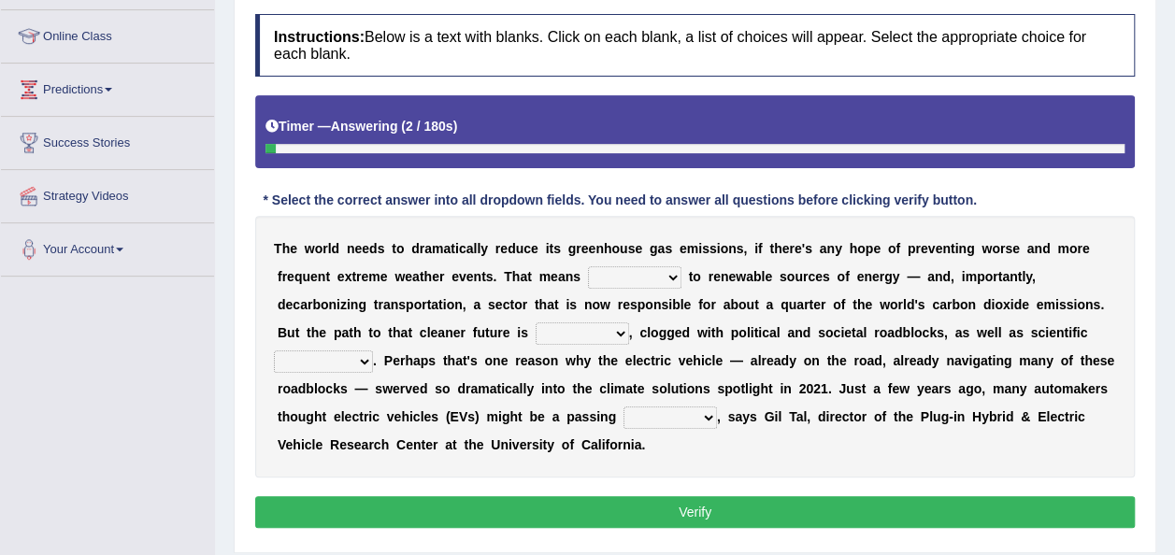
scroll to position [260, 0]
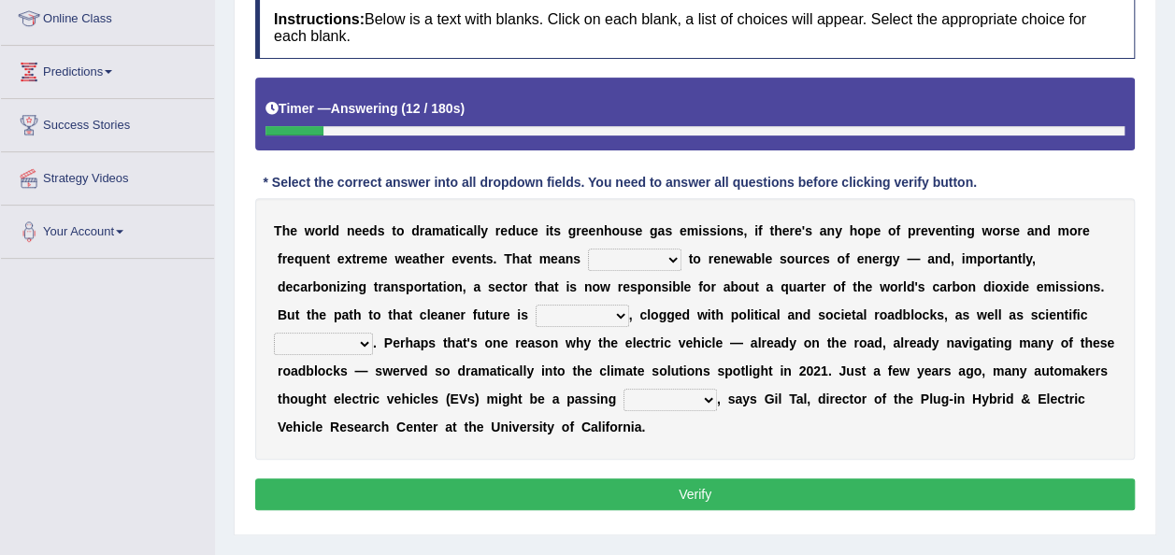
click at [589, 260] on select "grafting drafting crafting shifting" at bounding box center [634, 260] width 93 height 22
select select "shifting"
click at [588, 249] on select "grafting drafting crafting shifting" at bounding box center [634, 260] width 93 height 22
click at [535, 318] on select "daunting daunted daunt dauntless" at bounding box center [581, 316] width 93 height 22
select select "daunted"
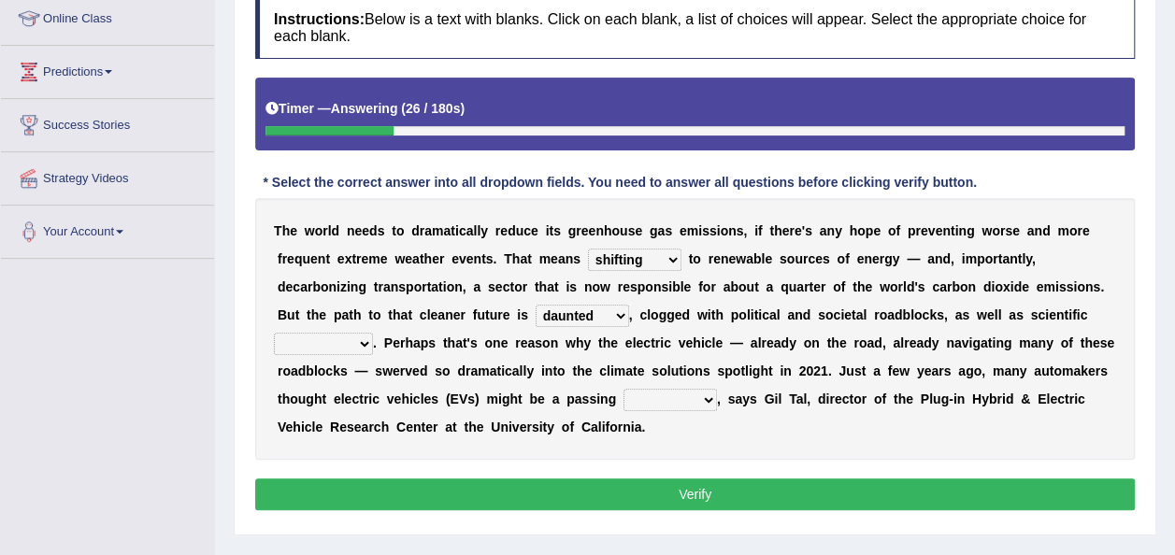
click at [535, 305] on select "daunting daunted daunt dauntless" at bounding box center [581, 316] width 93 height 22
click at [373, 333] on select "spectacles obstacles tentacles receptacles" at bounding box center [323, 344] width 99 height 22
select select "obstacles"
click at [373, 333] on select "spectacles obstacles tentacles receptacles" at bounding box center [323, 344] width 99 height 22
click at [623, 398] on select "fad gad tad lad" at bounding box center [669, 400] width 93 height 22
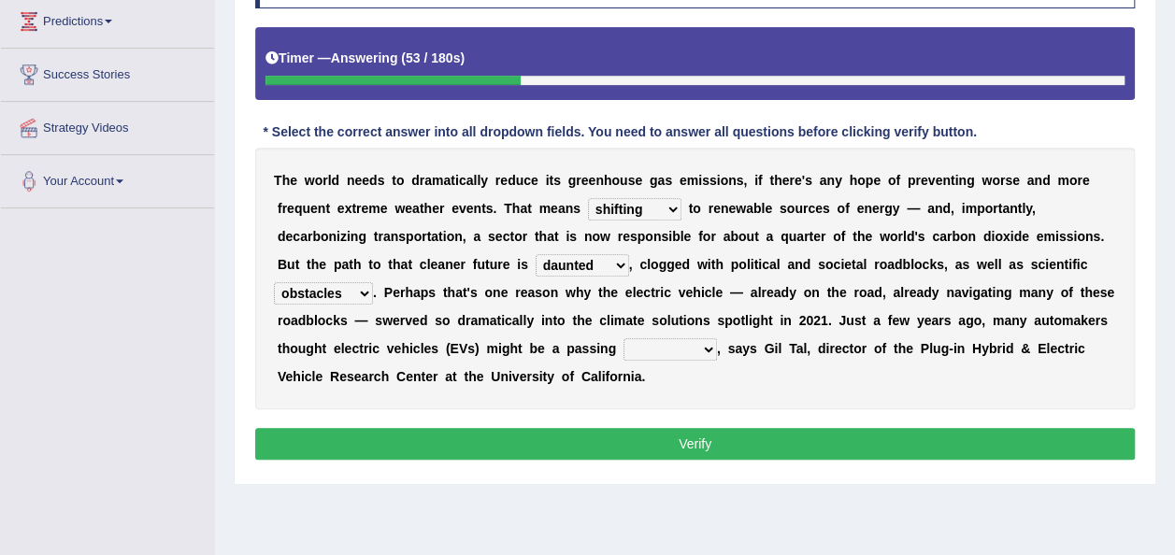
scroll to position [313, 0]
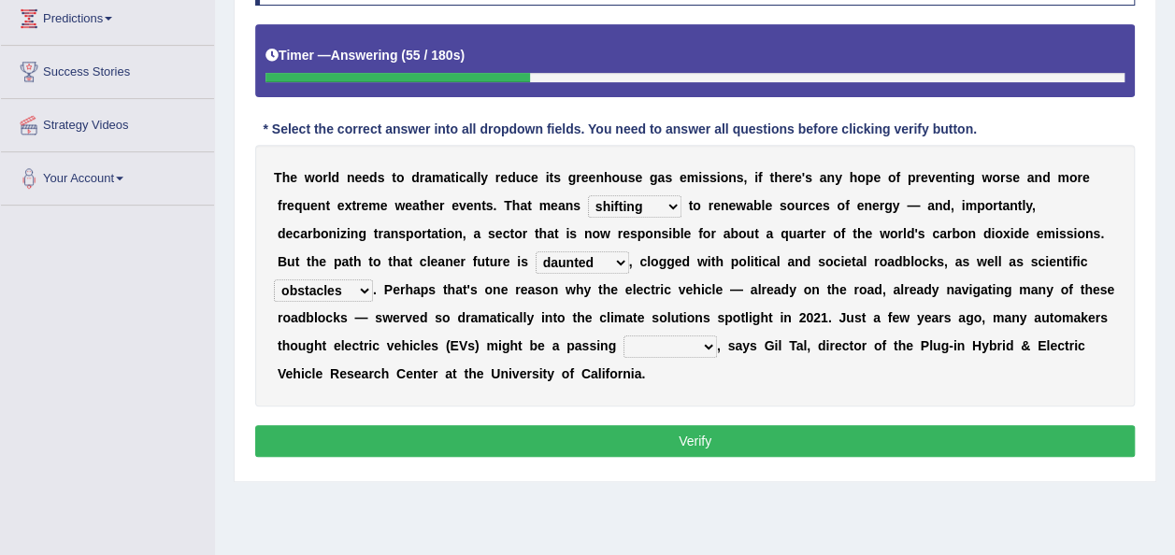
click at [623, 336] on select "fad gad tad lad" at bounding box center [669, 346] width 93 height 22
select select "tad"
click at [623, 335] on select "fad gad tad lad" at bounding box center [669, 346] width 93 height 22
click at [397, 434] on button "Verify" at bounding box center [694, 441] width 879 height 32
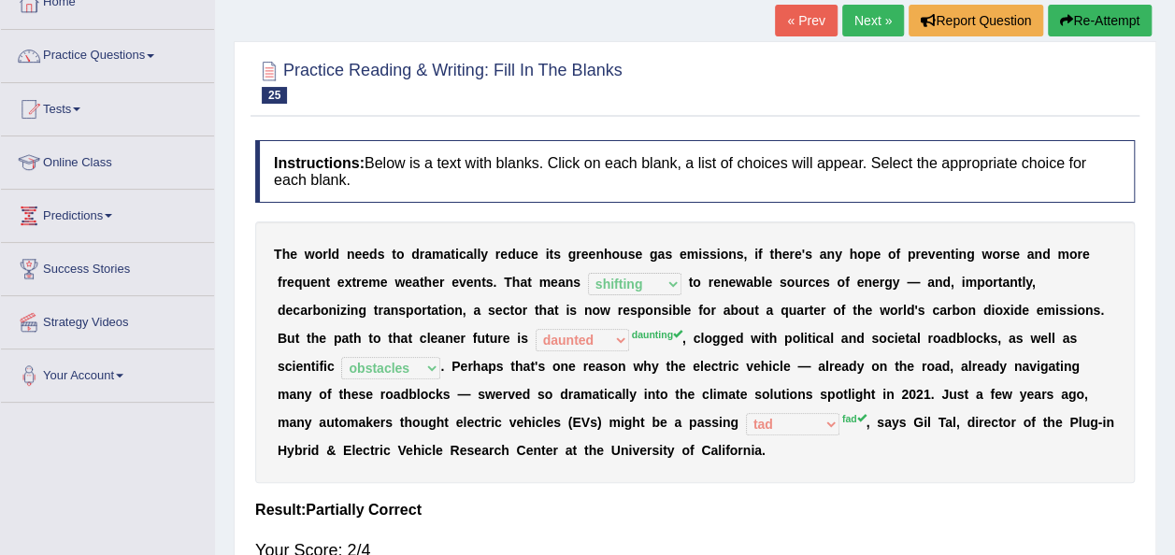
scroll to position [0, 0]
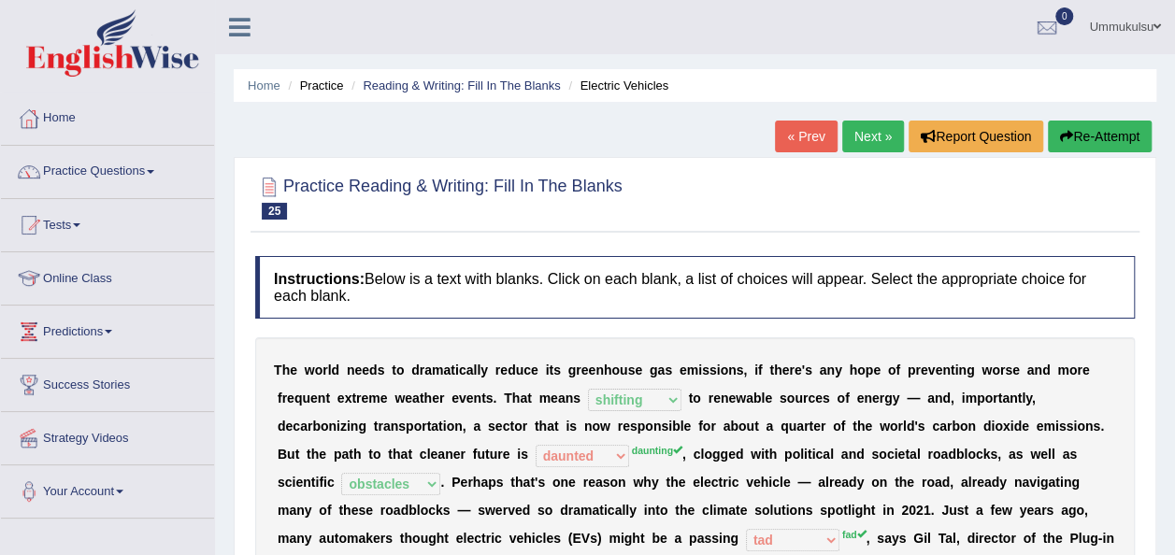
click at [850, 241] on div "Practice Reading & Writing: Fill In The Blanks 25 Electric Vehicles Instruction…" at bounding box center [695, 452] width 922 height 590
click at [877, 133] on link "Next »" at bounding box center [873, 137] width 62 height 32
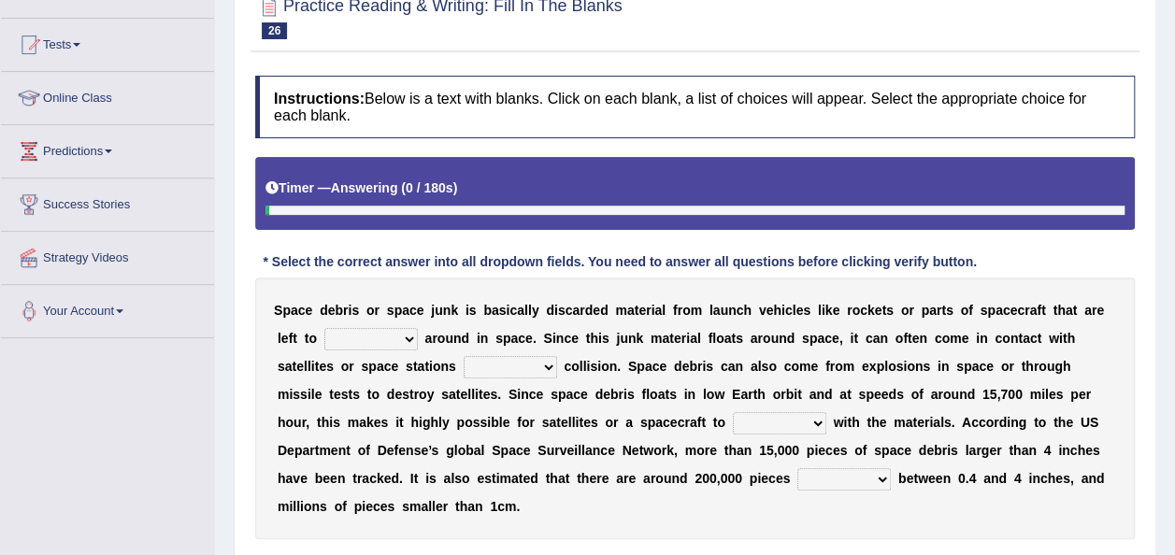
scroll to position [182, 0]
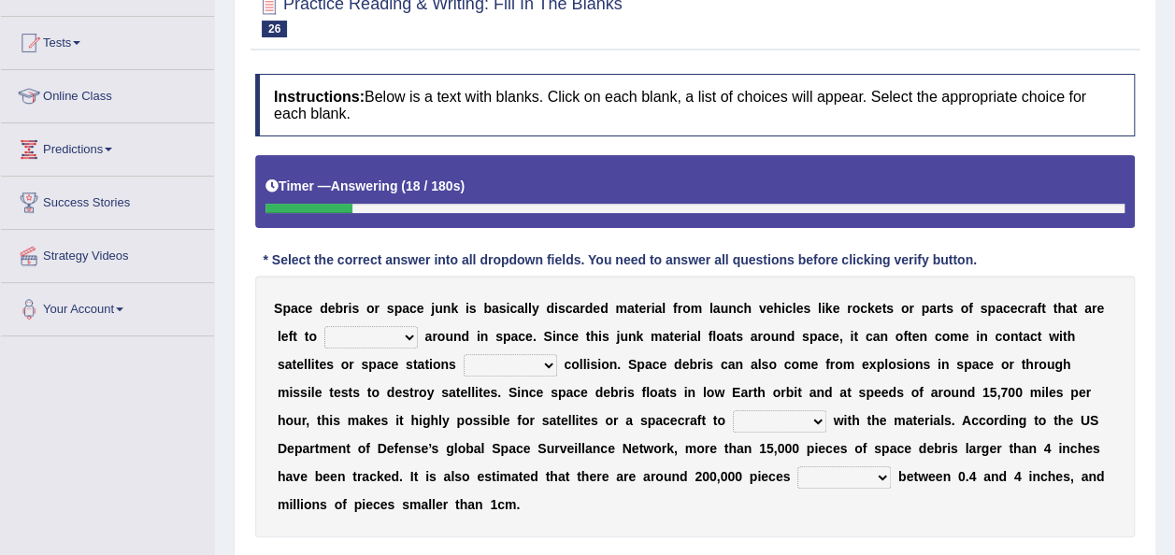
click at [351, 334] on select "twist center roam loll" at bounding box center [370, 337] width 93 height 22
click at [324, 326] on select "twist center roam loll" at bounding box center [370, 337] width 93 height 22
click at [333, 329] on select "twist center roam loll" at bounding box center [370, 337] width 93 height 22
select select "roam"
click at [324, 326] on select "twist center roam loll" at bounding box center [370, 337] width 93 height 22
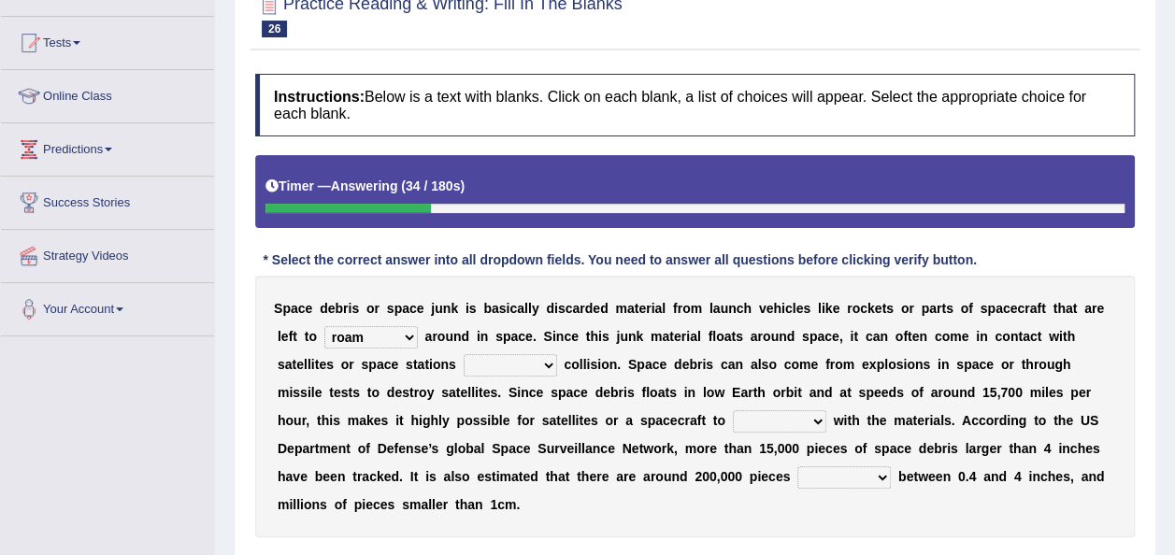
click at [463, 364] on select "risks risk risked risking" at bounding box center [509, 365] width 93 height 22
select select "risking"
click at [463, 354] on select "risks risk risked risking" at bounding box center [509, 365] width 93 height 22
click at [733, 411] on select "collect collate collide collocate" at bounding box center [779, 421] width 93 height 22
select select "collide"
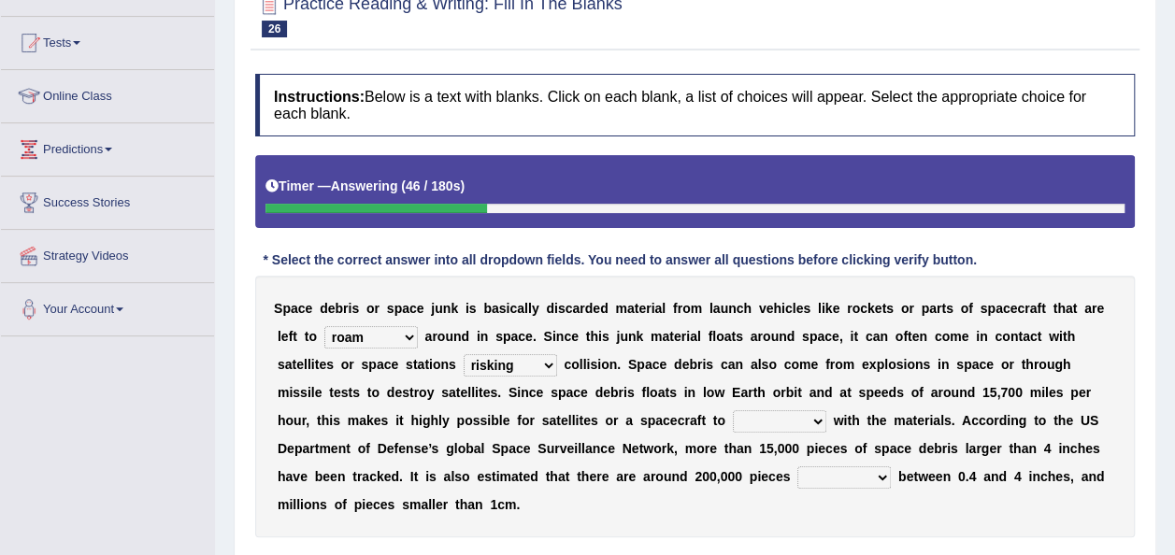
click at [733, 410] on select "collect collate collide collocate" at bounding box center [779, 421] width 93 height 22
click at [797, 471] on select "sized sizing size sizes" at bounding box center [843, 477] width 93 height 22
select select "sized"
click at [797, 466] on select "sized sizing size sizes" at bounding box center [843, 477] width 93 height 22
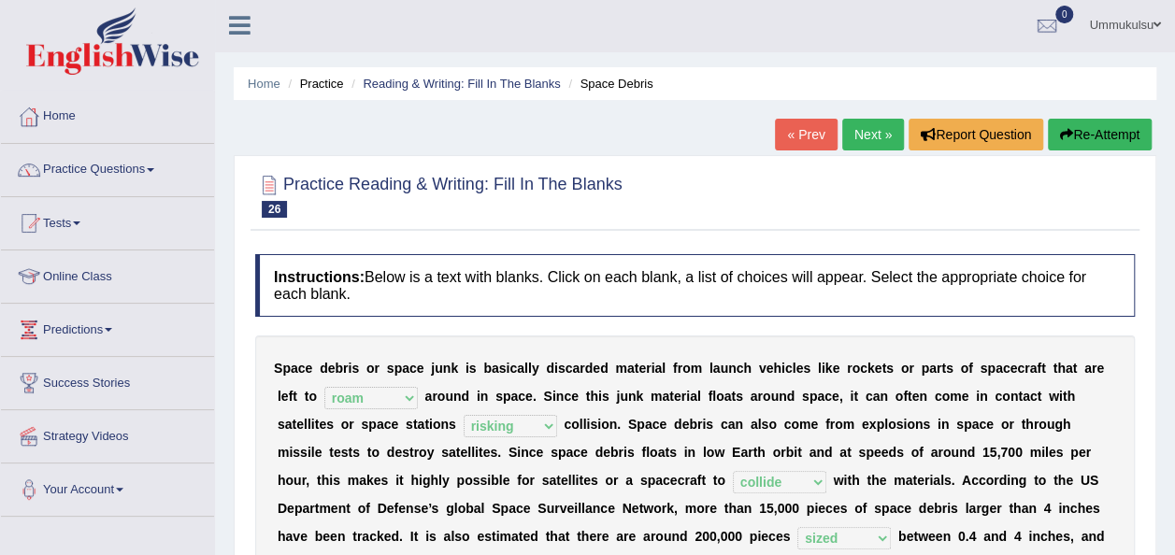
scroll to position [1, 0]
click at [869, 129] on link "Next »" at bounding box center [873, 136] width 62 height 32
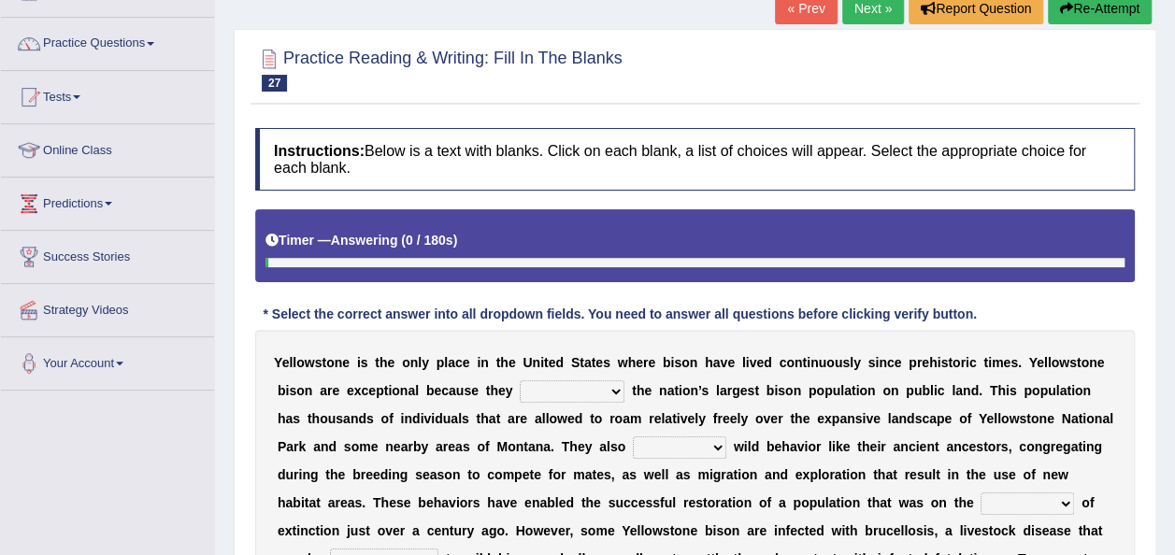
scroll to position [242, 0]
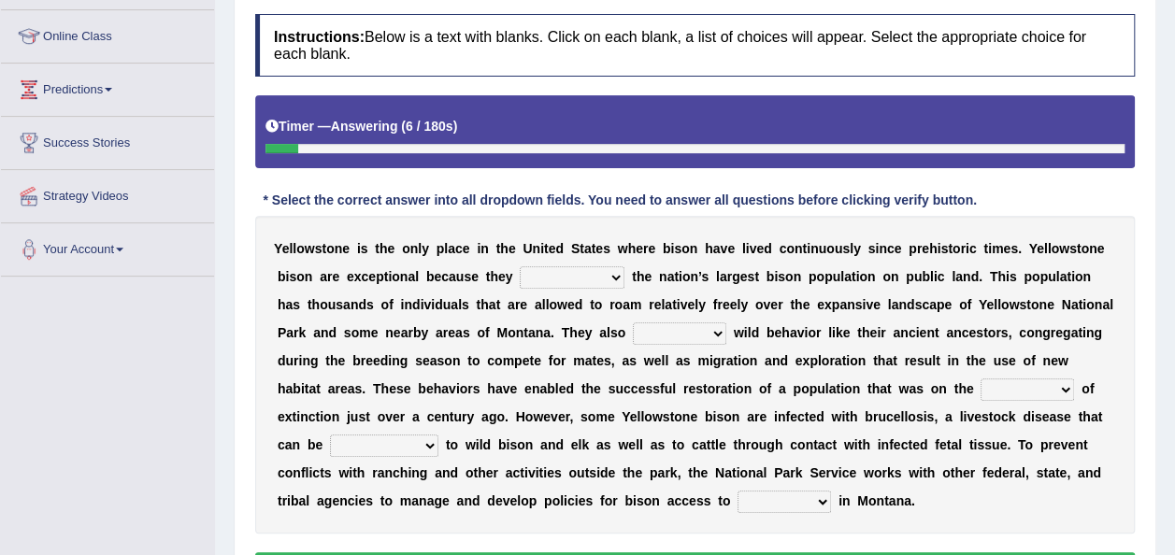
click at [520, 280] on select "congregate comprise consist compromise" at bounding box center [572, 277] width 105 height 22
select select "comprise"
click at [520, 266] on select "congregate comprise consist compromise" at bounding box center [572, 277] width 105 height 22
click at [633, 338] on select "exhibit disregard resist encourage" at bounding box center [679, 333] width 93 height 22
select select "exhibit"
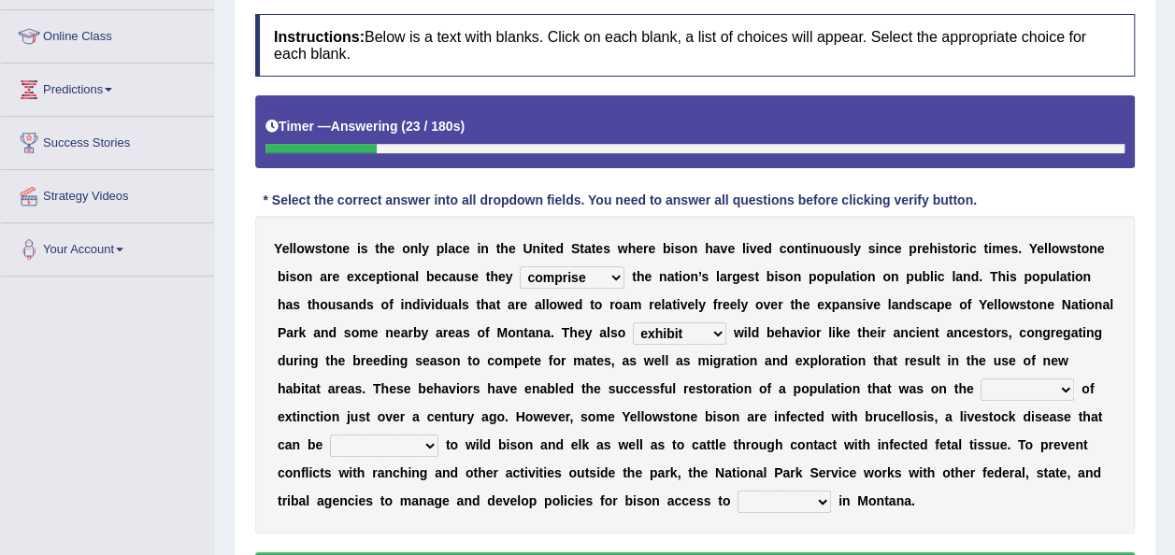
click at [633, 322] on select "exhibit disregard resist encourage" at bounding box center [679, 333] width 93 height 22
click at [980, 389] on select "brine brink danger brindle" at bounding box center [1026, 389] width 93 height 22
select select "danger"
click at [980, 378] on select "brine brink danger brindle" at bounding box center [1026, 389] width 93 height 22
click at [980, 387] on select "brine brink danger brindle" at bounding box center [1026, 389] width 93 height 22
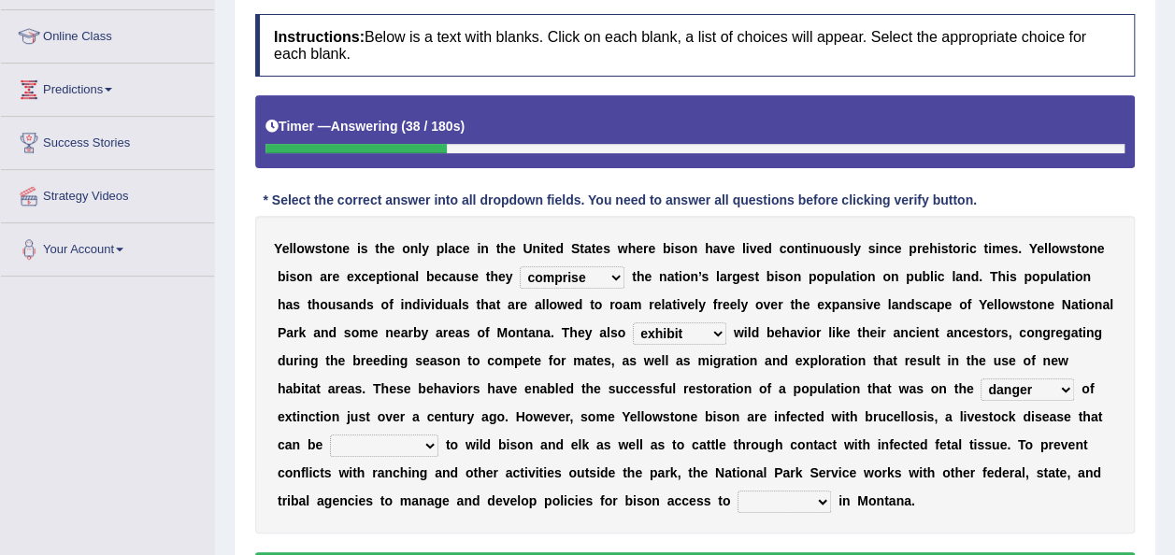
click at [791, 457] on div "Y e l l o w s t o n e i s t h e o n l y p l a c e i n t h e U n i t e d S t a t…" at bounding box center [694, 375] width 879 height 318
click at [438, 435] on select "transplanted transported transgressed transmitted" at bounding box center [384, 446] width 108 height 22
select select "transmitted"
click at [438, 435] on select "transplanted transported transgressed transmitted" at bounding box center [384, 446] width 108 height 22
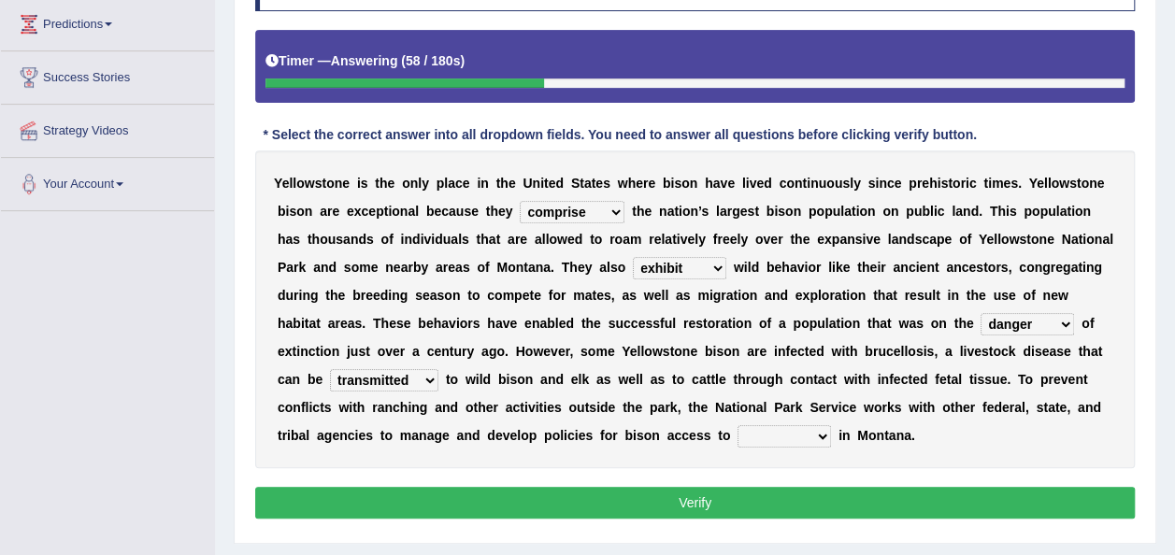
click at [831, 425] on select "habitat habitat habitant food" at bounding box center [783, 436] width 93 height 22
select select "food"
click at [831, 425] on select "habitat habitat habitant food" at bounding box center [783, 436] width 93 height 22
click at [1041, 510] on button "Verify" at bounding box center [694, 503] width 879 height 32
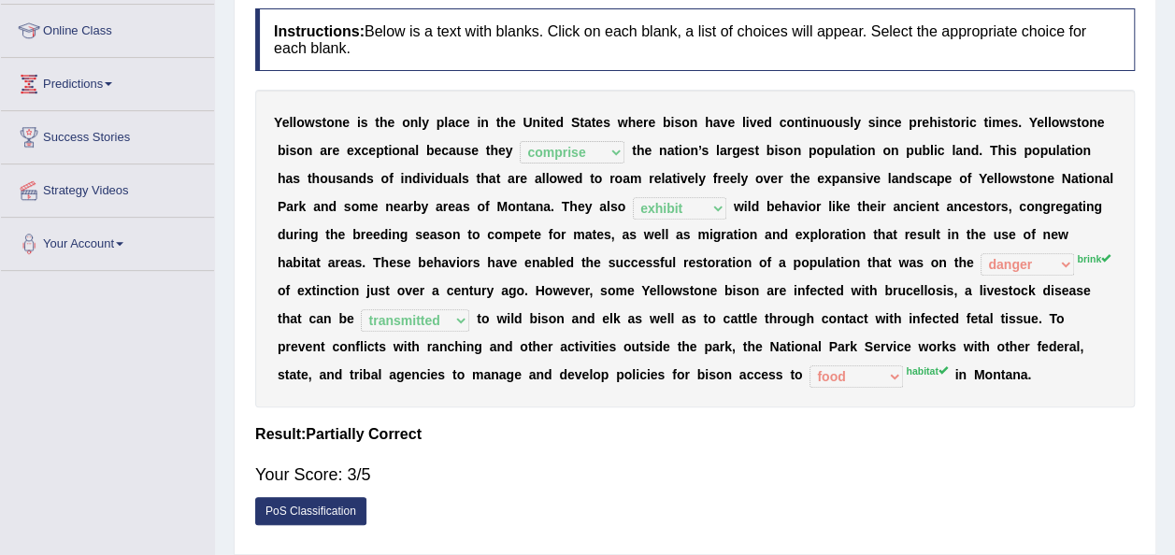
scroll to position [0, 0]
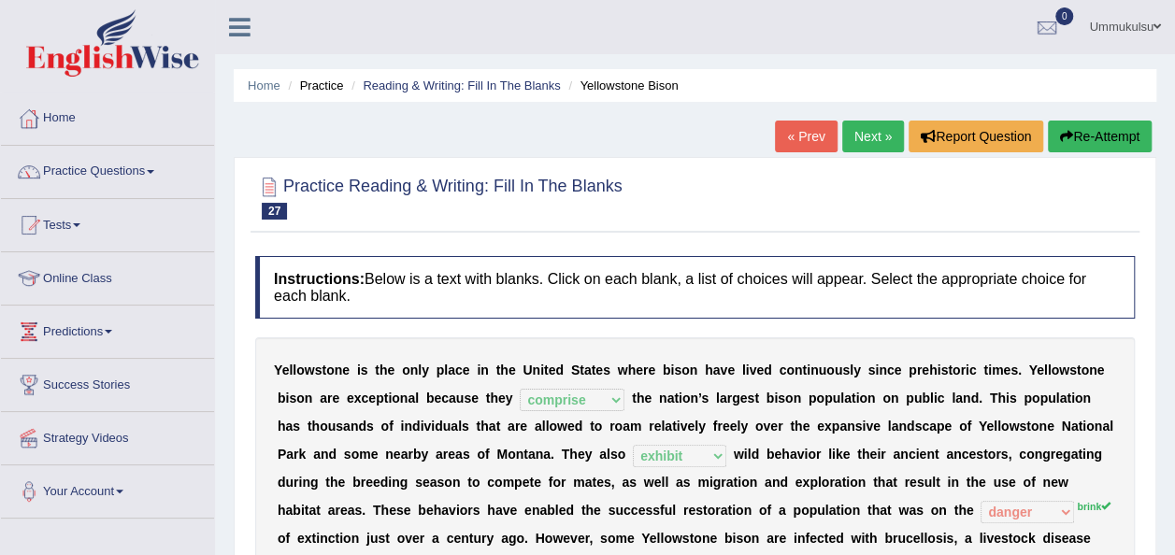
click at [875, 142] on link "Next »" at bounding box center [873, 137] width 62 height 32
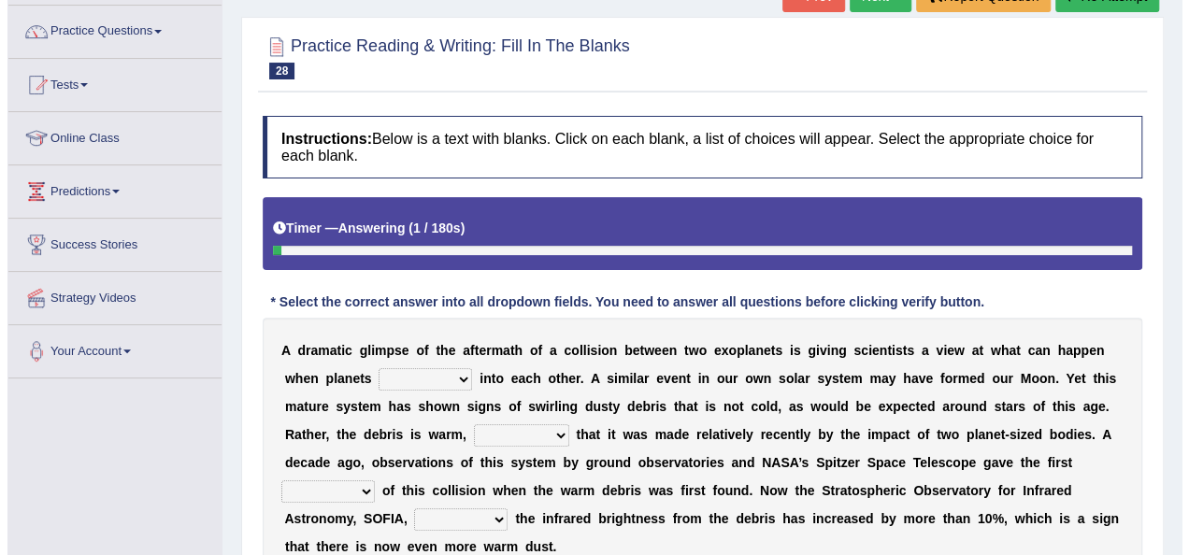
scroll to position [250, 0]
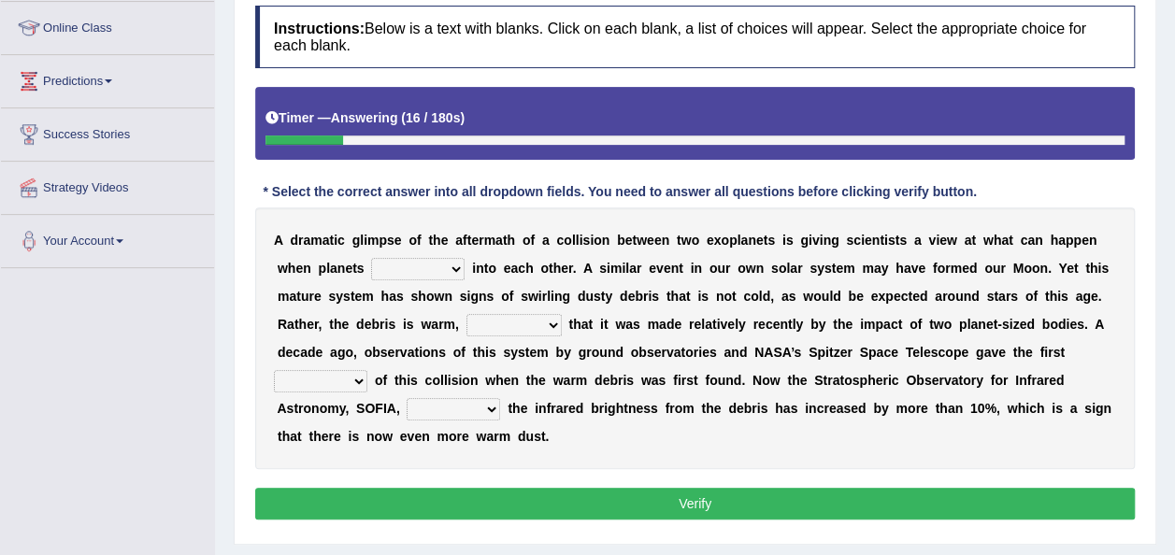
click at [398, 258] on select "crash explore roam implode" at bounding box center [417, 269] width 93 height 22
select select "crash"
click at [371, 258] on select "crash explore roam implode" at bounding box center [417, 269] width 93 height 22
click at [466, 320] on select "reinforcing sentencing forging conducing" at bounding box center [513, 325] width 95 height 22
select select "conducing"
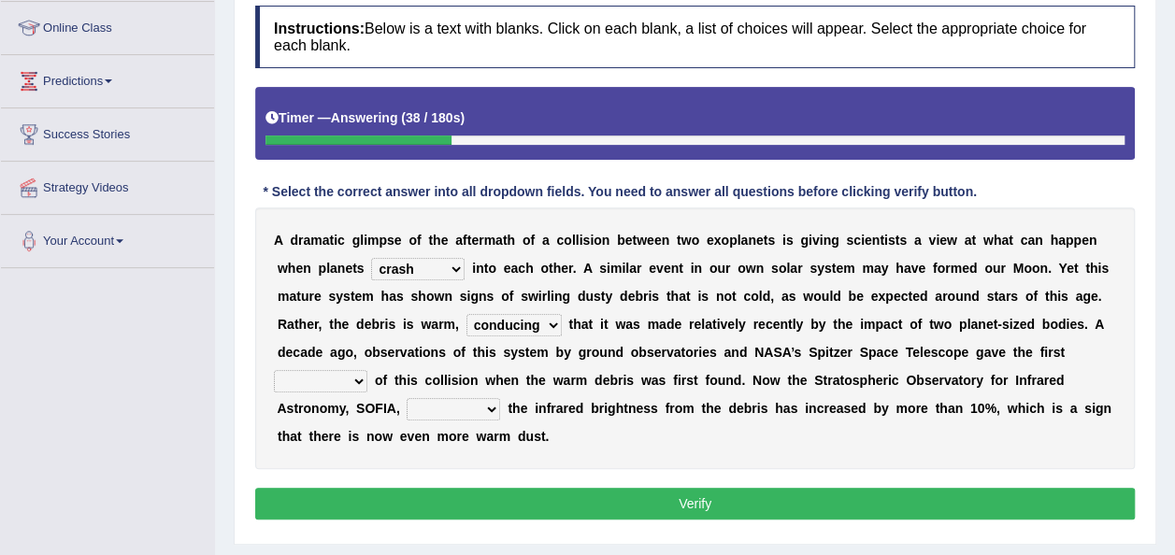
click at [466, 314] on select "reinforcing sentencing forging conducing" at bounding box center [513, 325] width 95 height 22
click at [367, 370] on select "pints faints hints taints" at bounding box center [320, 381] width 93 height 22
select select "hints"
click at [367, 370] on select "pints faints hints taints" at bounding box center [320, 381] width 93 height 22
click at [500, 398] on select "concealed revealed repealed unsealed" at bounding box center [452, 409] width 93 height 22
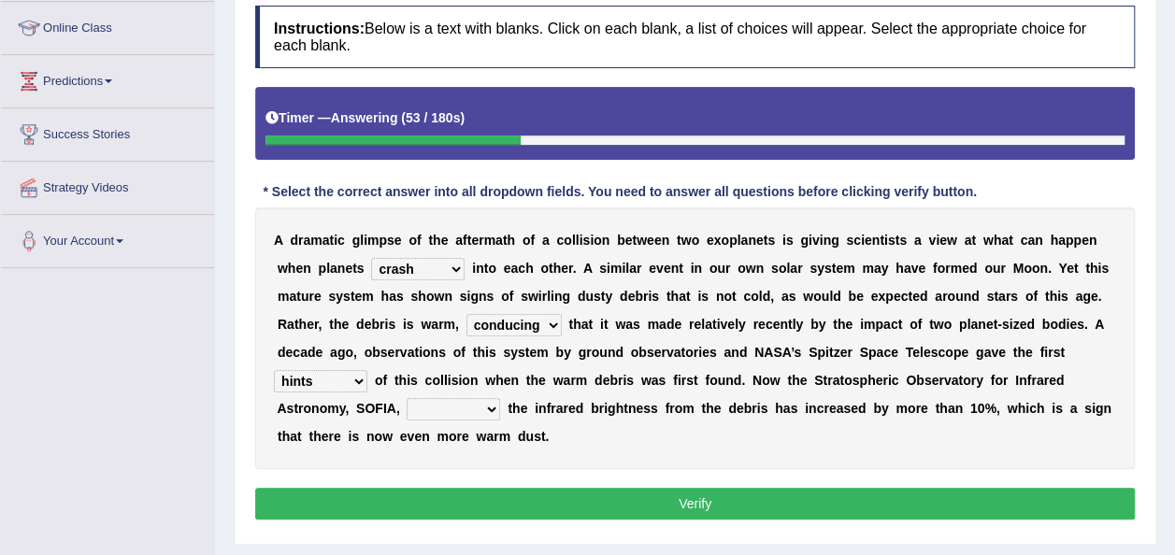
select select "revealed"
click at [500, 398] on select "concealed revealed repealed unsealed" at bounding box center [452, 409] width 93 height 22
click at [914, 488] on button "Verify" at bounding box center [694, 504] width 879 height 32
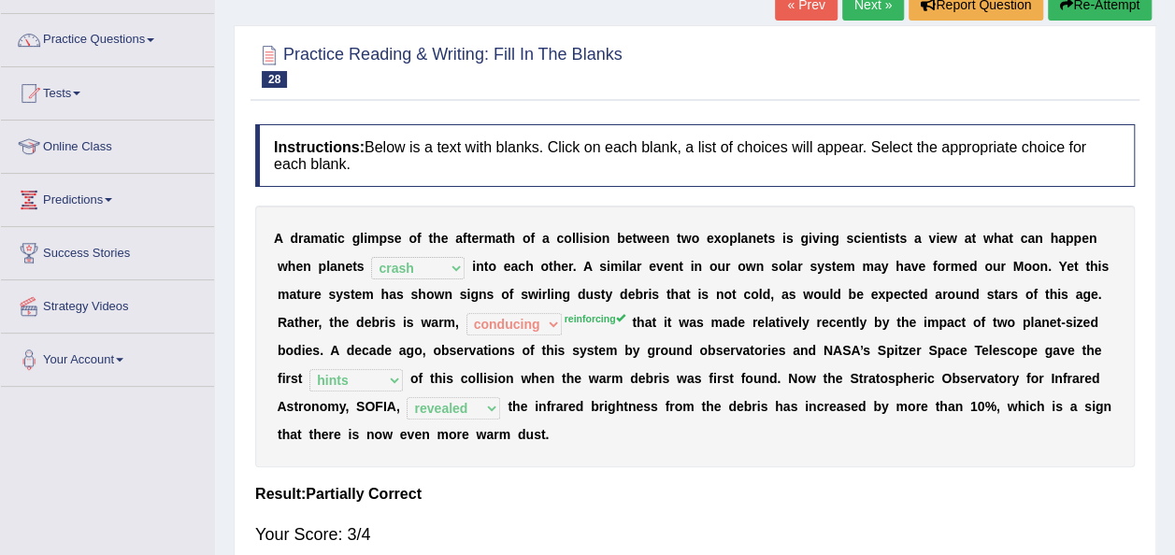
scroll to position [121, 0]
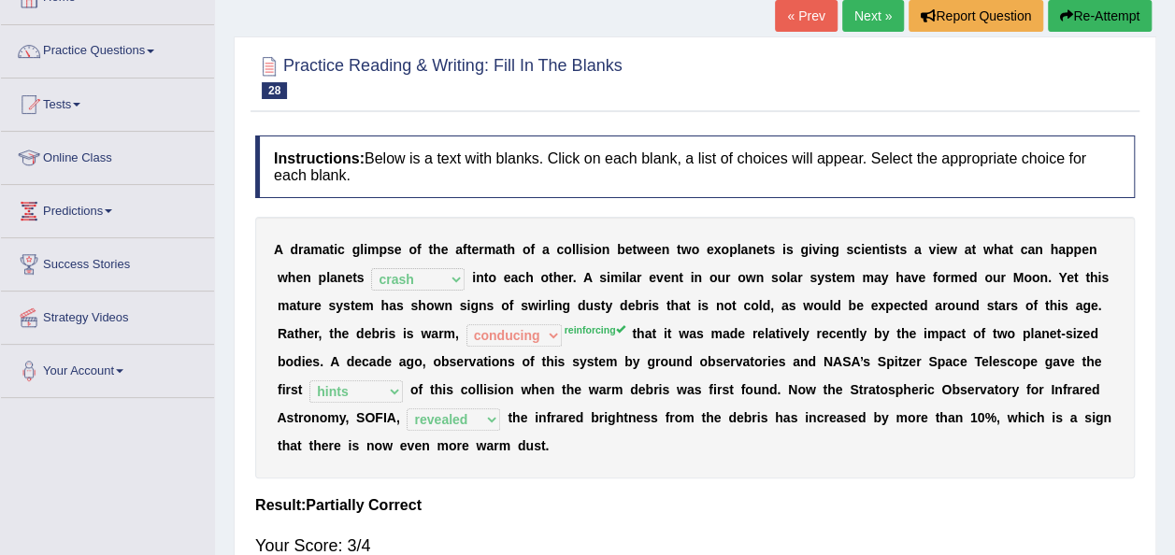
click at [852, 28] on link "Next »" at bounding box center [873, 16] width 62 height 32
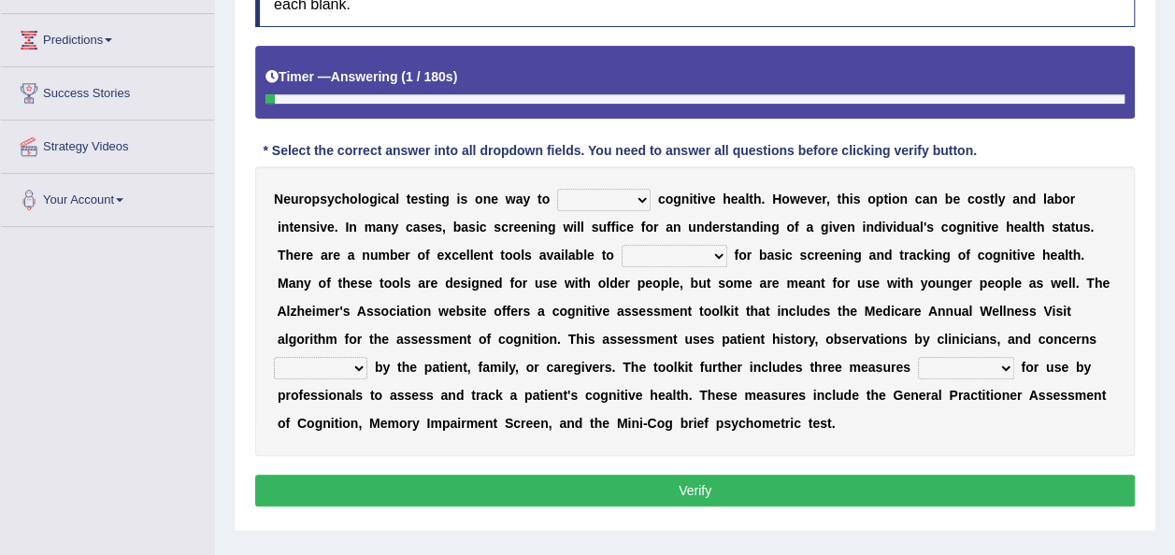
scroll to position [297, 0]
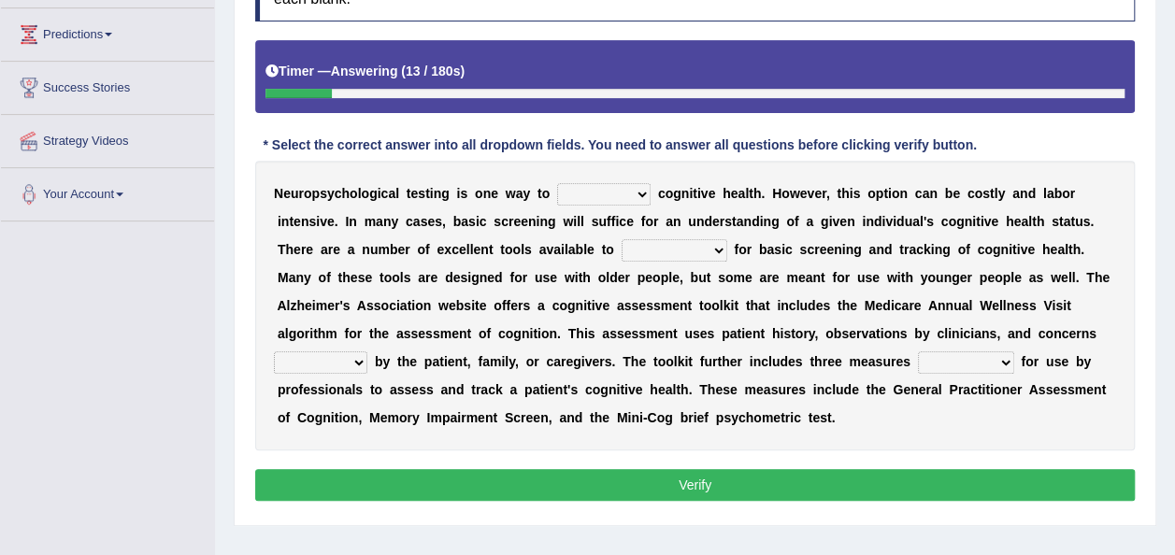
click at [557, 196] on select "obsess assess possess access" at bounding box center [603, 194] width 93 height 22
select select "assess"
click at [557, 183] on select "obsess assess possess access" at bounding box center [603, 194] width 93 height 22
click at [621, 254] on select "stationers practitioners petitioners questioners" at bounding box center [674, 250] width 106 height 22
select select "practitioners"
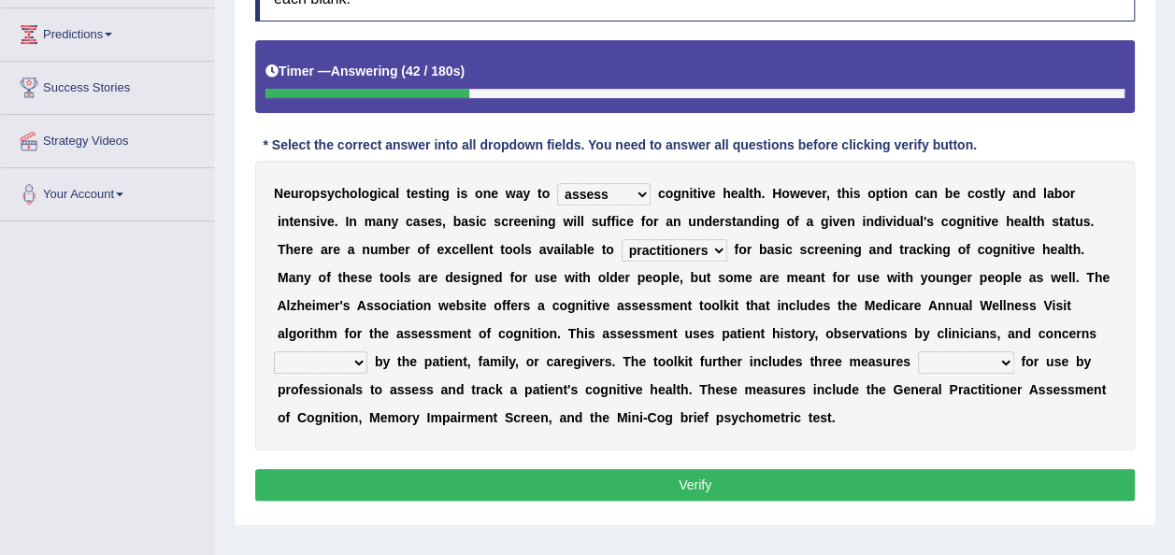
click at [621, 239] on select "stationers practitioners petitioners questioners" at bounding box center [674, 250] width 106 height 22
click at [367, 351] on select "raised rising arising praised" at bounding box center [320, 362] width 93 height 22
select select "raised"
click at [367, 351] on select "raised rising arising praised" at bounding box center [320, 362] width 93 height 22
click at [918, 364] on select "validated intimidated dilapidated antedated" at bounding box center [966, 362] width 96 height 22
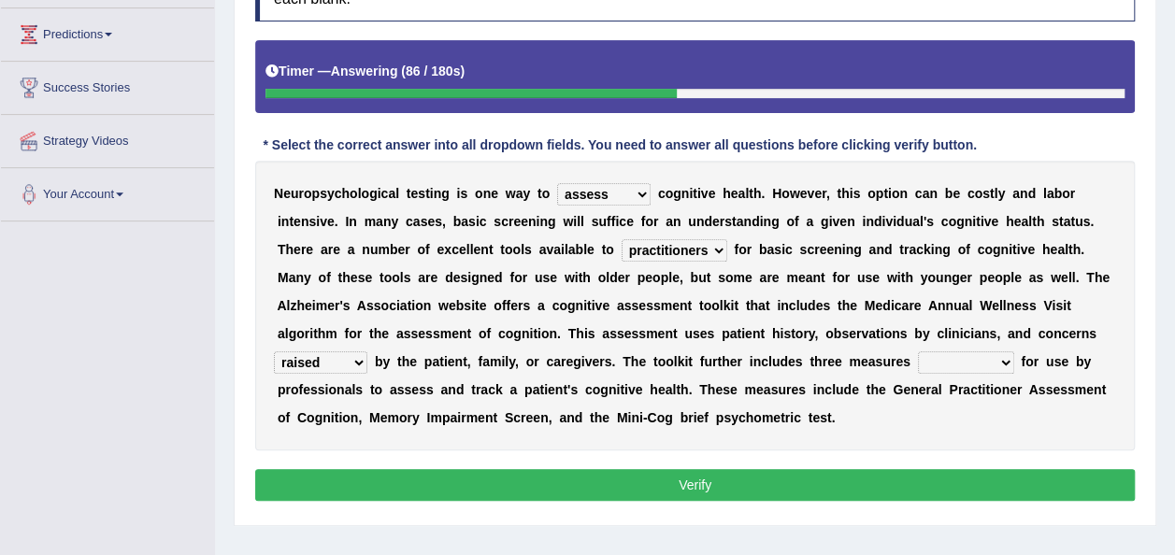
select select "intimidated"
click at [918, 351] on select "validated intimidated dilapidated antedated" at bounding box center [966, 362] width 96 height 22
click at [602, 482] on button "Verify" at bounding box center [694, 485] width 879 height 32
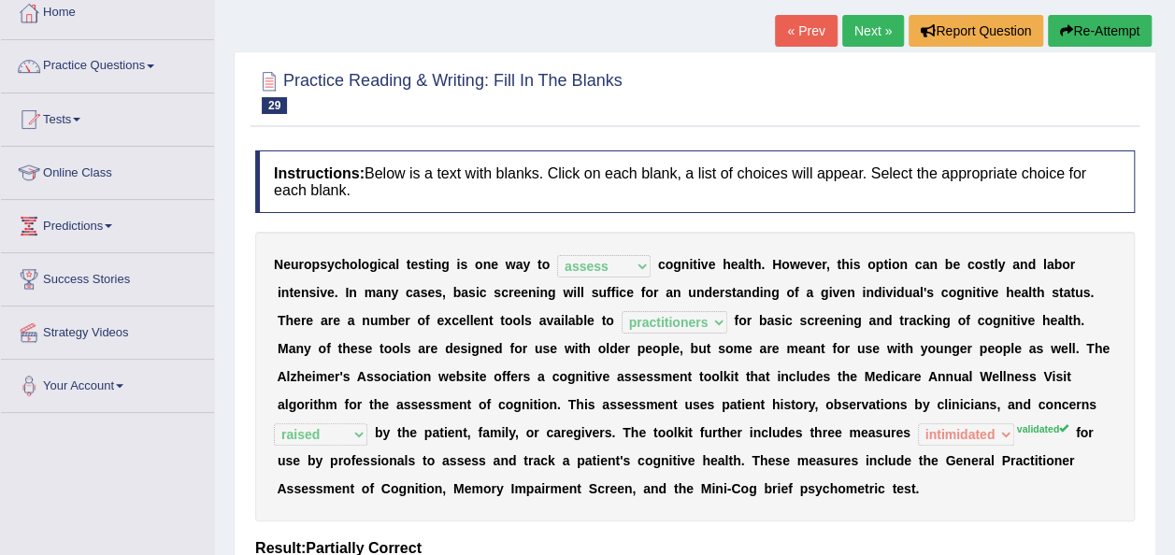
scroll to position [105, 0]
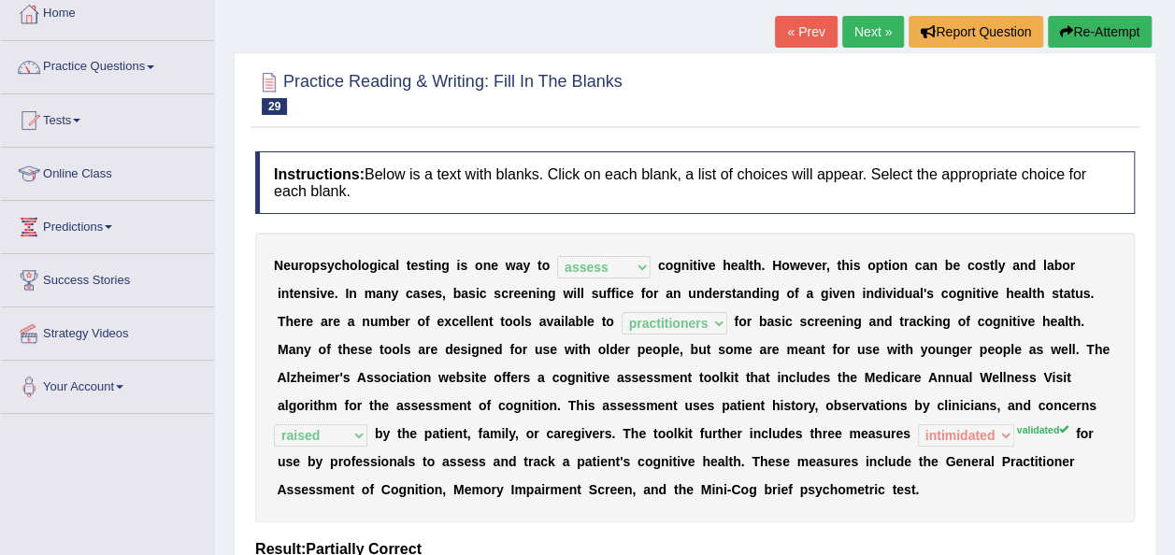
click at [868, 35] on link "Next »" at bounding box center [873, 32] width 62 height 32
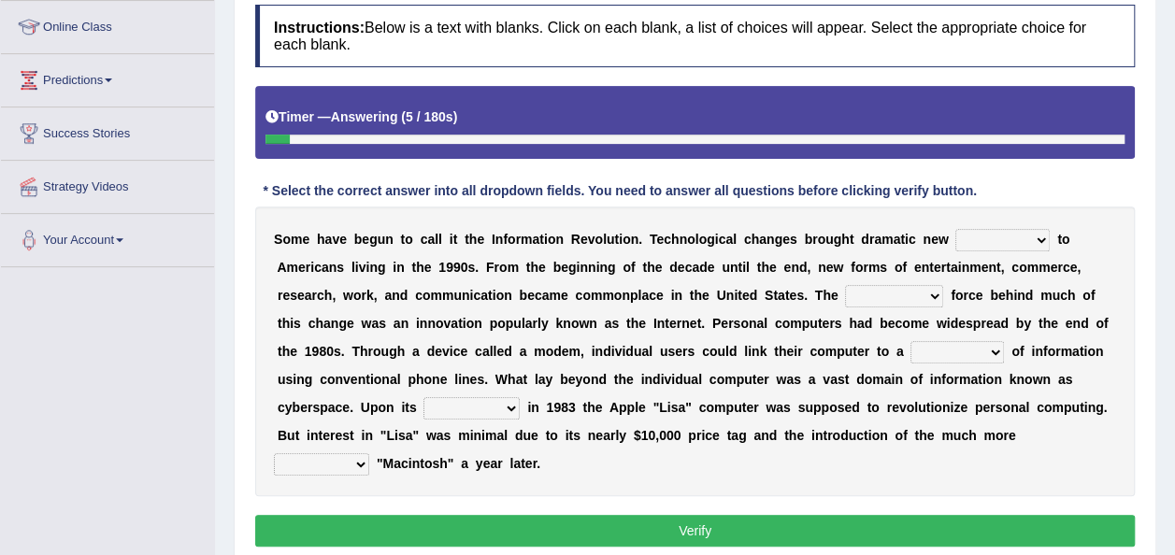
scroll to position [250, 0]
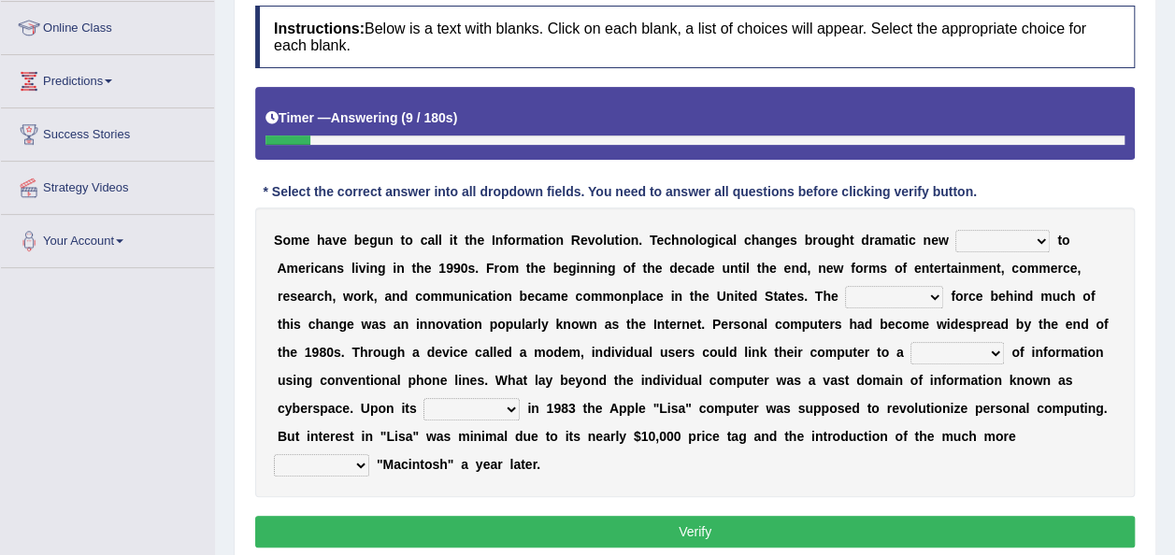
click at [957, 241] on select "challenges puzzles options confusion" at bounding box center [1002, 241] width 94 height 22
select select "challenges"
click at [955, 230] on select "challenges puzzles options confusion" at bounding box center [1002, 241] width 94 height 22
click at [845, 286] on select "unremitting uninspiring driving insinuating" at bounding box center [894, 297] width 98 height 22
select select "driving"
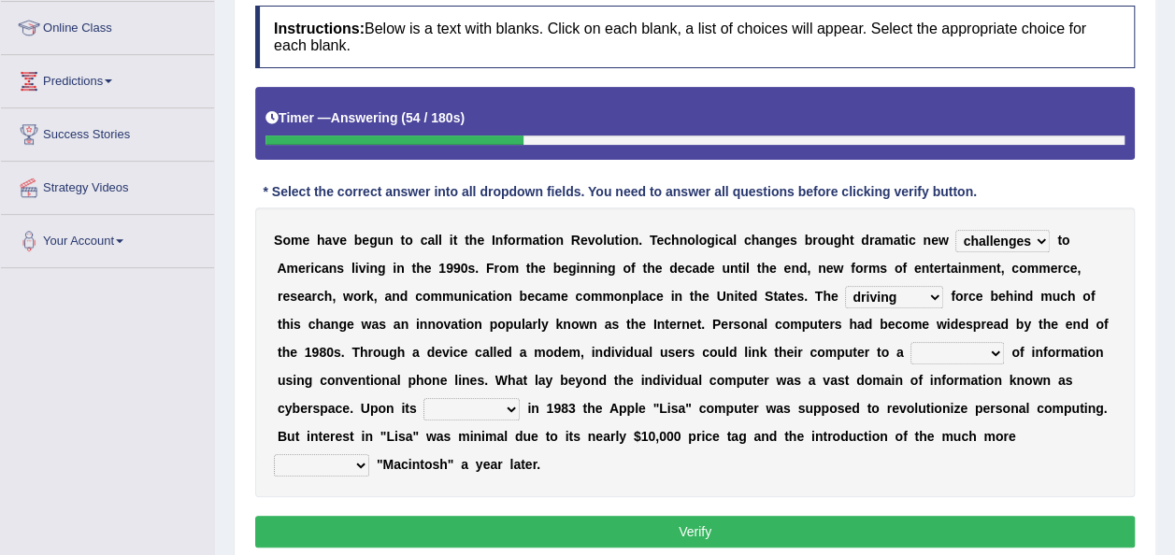
click at [845, 286] on select "unremitting uninspiring driving insinuating" at bounding box center [894, 297] width 98 height 22
click at [910, 346] on select "magnitude bulk wealth volume" at bounding box center [956, 353] width 93 height 22
select select "bulk"
click at [910, 342] on select "magnitude bulk wealth volume" at bounding box center [956, 353] width 93 height 22
click at [520, 398] on select "relief release publication emission" at bounding box center [471, 409] width 96 height 22
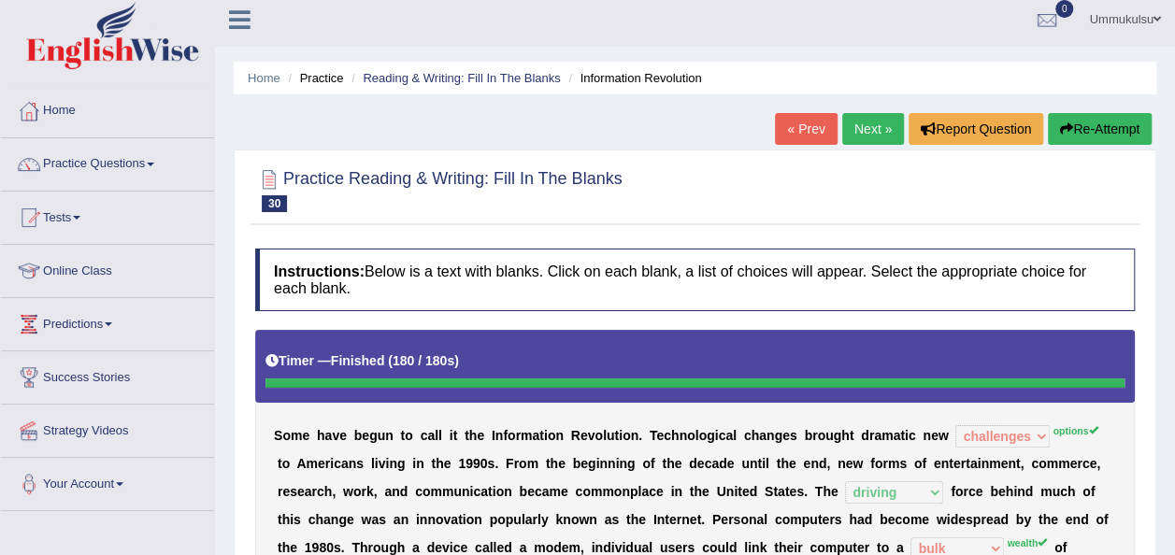
scroll to position [0, 0]
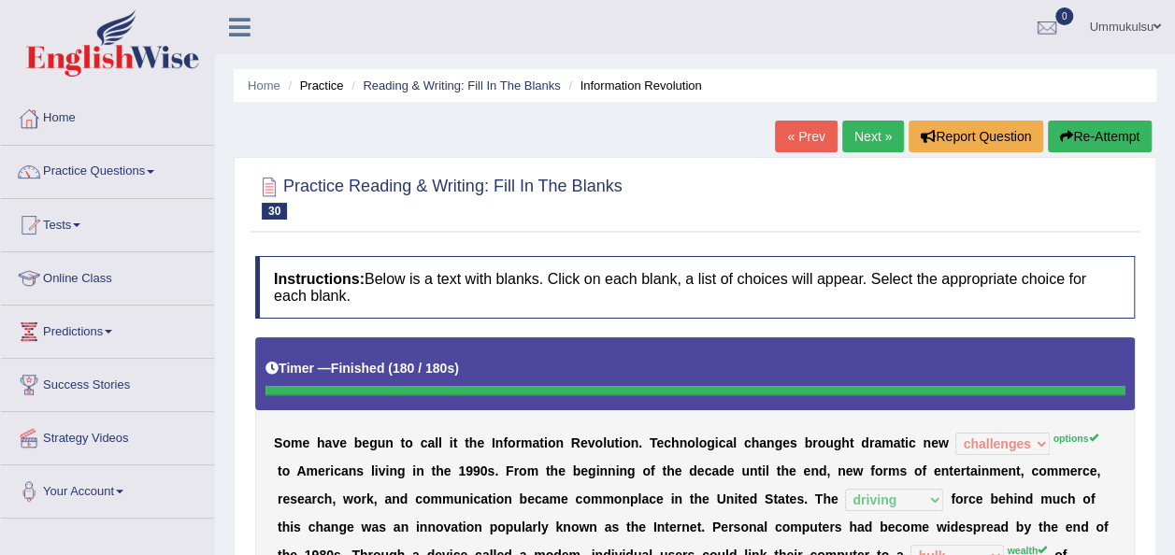
click at [878, 135] on link "Next »" at bounding box center [873, 137] width 62 height 32
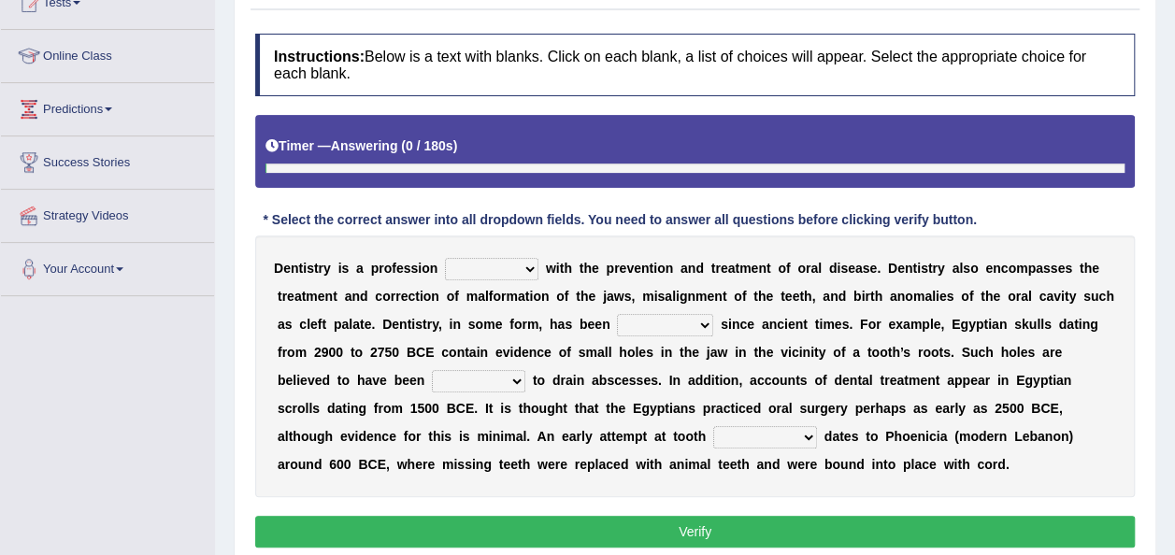
scroll to position [223, 0]
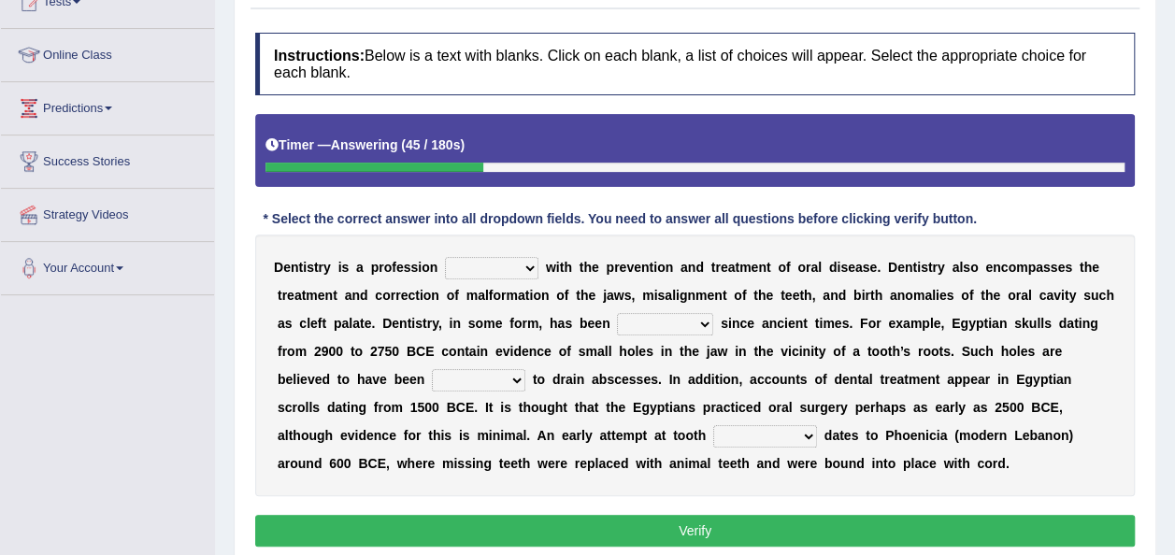
click at [462, 271] on select "agreed dealt concerned taken" at bounding box center [491, 268] width 93 height 22
select select "dealt"
click at [445, 257] on select "agreed dealt concerned taken" at bounding box center [491, 268] width 93 height 22
click at [457, 344] on b "n" at bounding box center [461, 351] width 8 height 15
click at [623, 323] on select "criticized replaced practiced abandoned" at bounding box center [665, 324] width 96 height 22
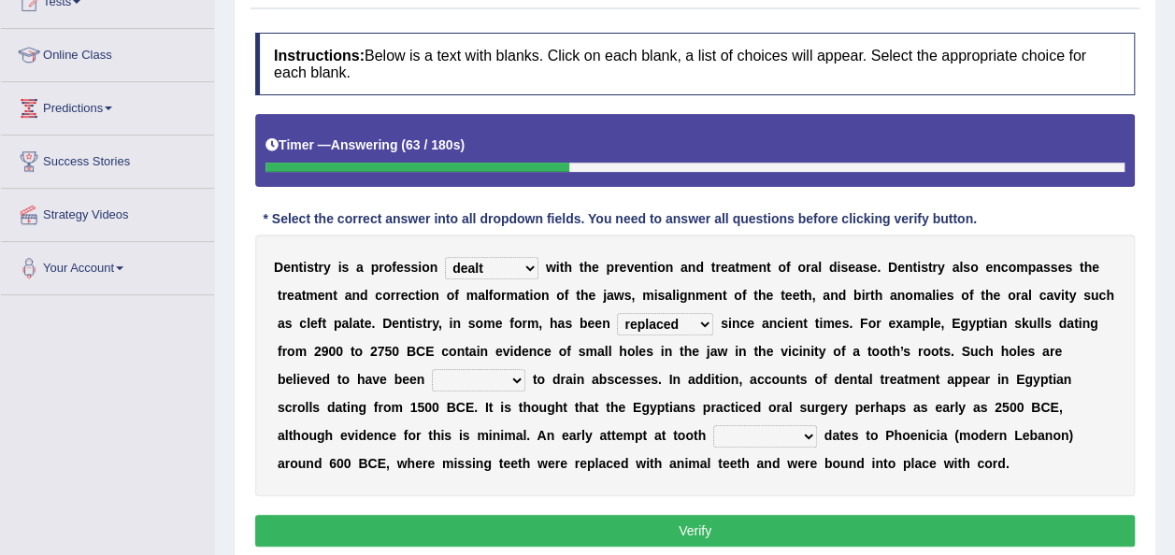
click at [617, 313] on select "criticized replaced practiced abandoned" at bounding box center [665, 324] width 96 height 22
click at [617, 325] on select "criticized replaced practiced abandoned" at bounding box center [665, 324] width 96 height 22
select select "practiced"
click at [617, 313] on select "criticized replaced practiced abandoned" at bounding box center [665, 324] width 96 height 22
click at [432, 383] on select "fluctuated laminated drilled sealed" at bounding box center [478, 380] width 93 height 22
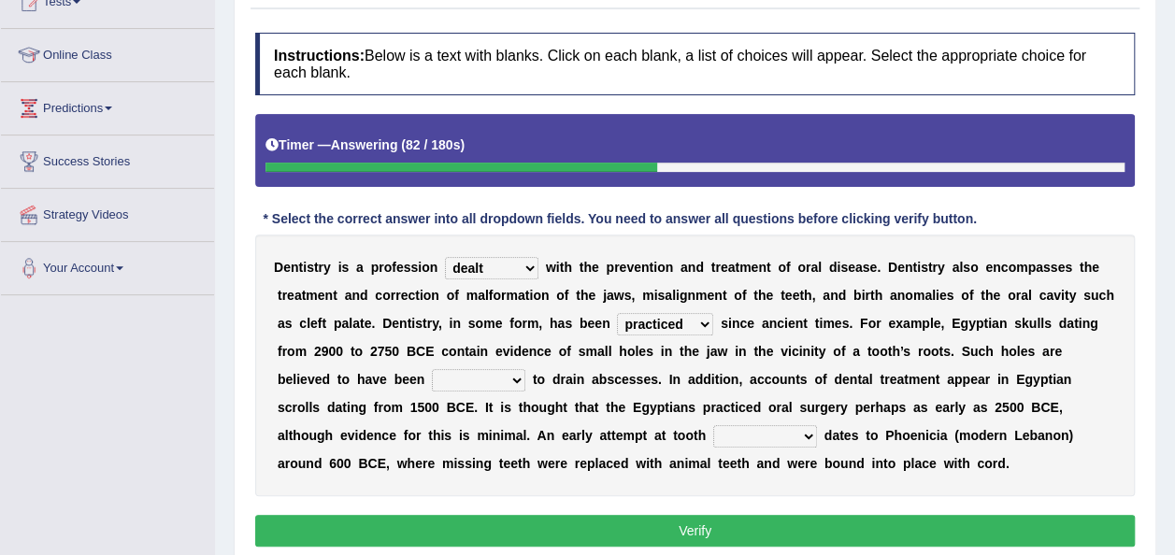
select select "fluctuated"
click at [432, 369] on select "fluctuated laminated drilled sealed" at bounding box center [478, 380] width 93 height 22
click at [713, 436] on select "reparation sacrament restitution replacement" at bounding box center [765, 436] width 104 height 22
select select "replacement"
click at [713, 425] on select "reparation sacrament restitution replacement" at bounding box center [765, 436] width 104 height 22
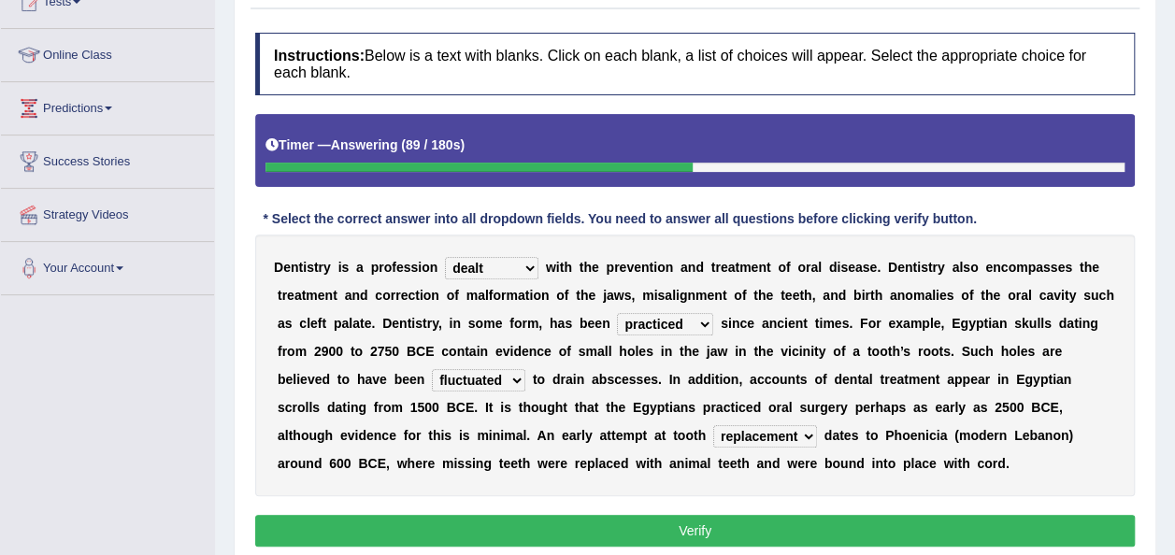
click at [584, 523] on button "Verify" at bounding box center [694, 531] width 879 height 32
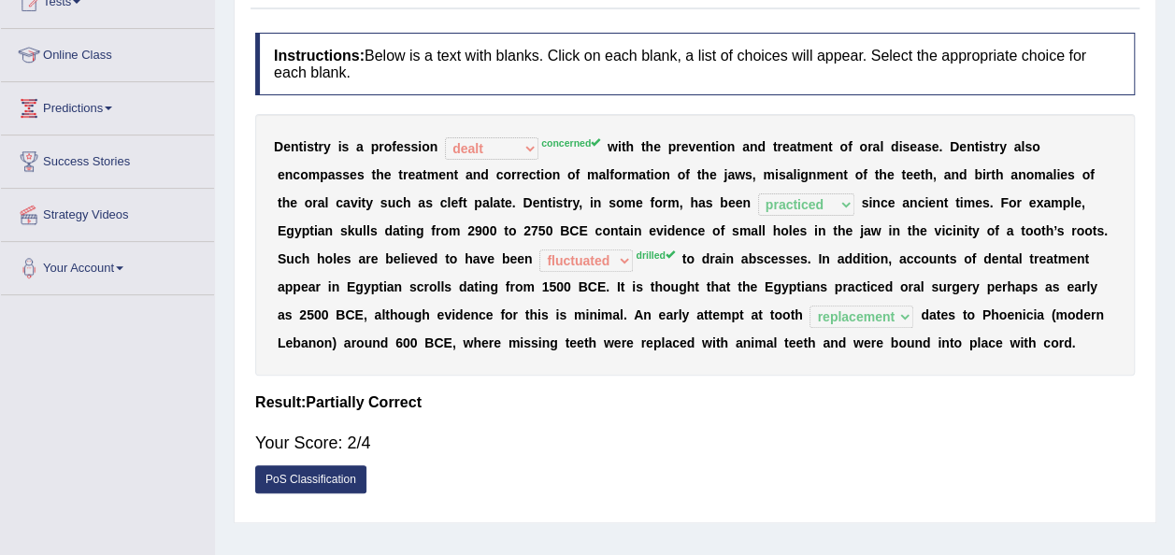
scroll to position [264, 0]
